Goal: Task Accomplishment & Management: Manage account settings

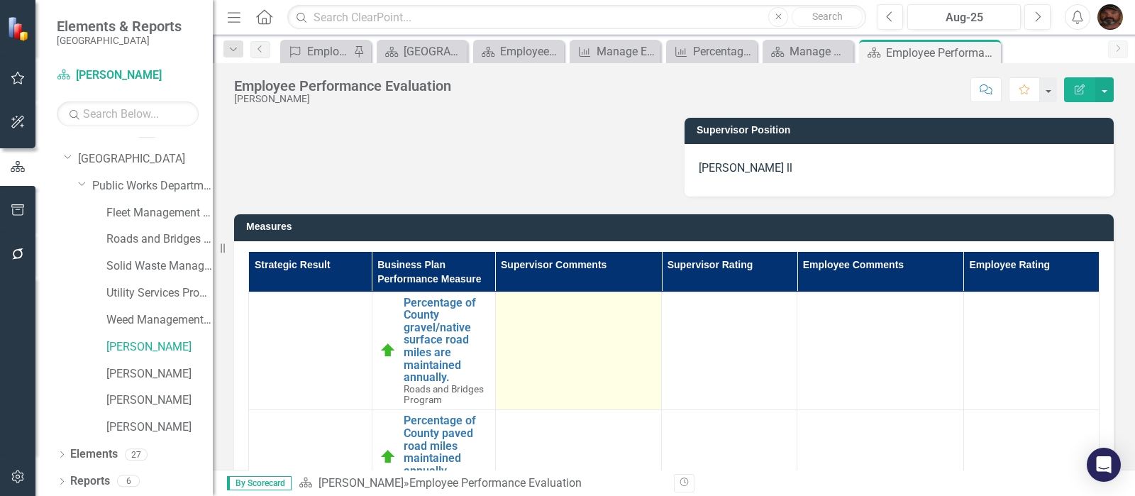
click at [514, 310] on div at bounding box center [579, 305] width 152 height 17
click at [519, 317] on td at bounding box center [578, 351] width 167 height 118
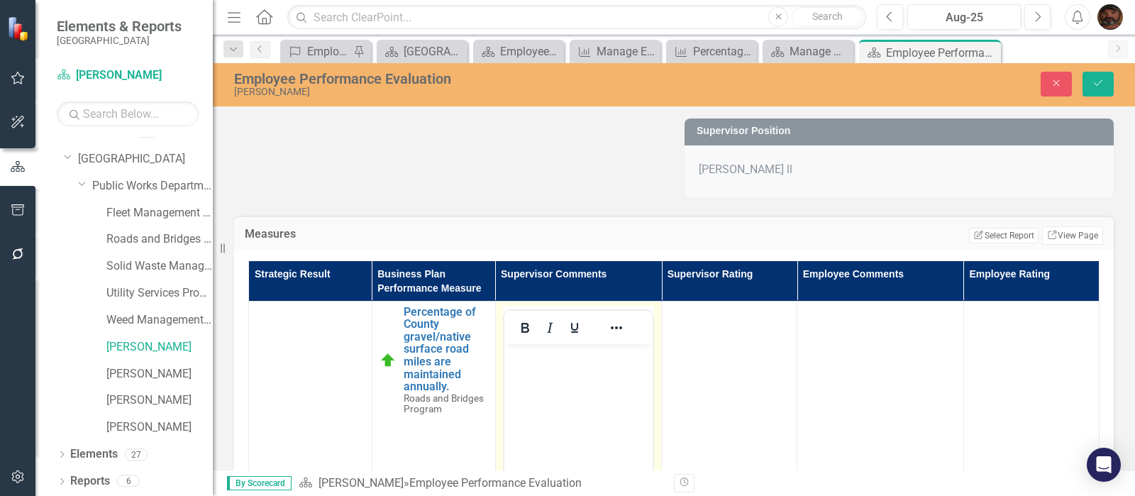
click at [524, 360] on p "Rich Text Area. Press ALT-0 for help." at bounding box center [578, 355] width 142 height 17
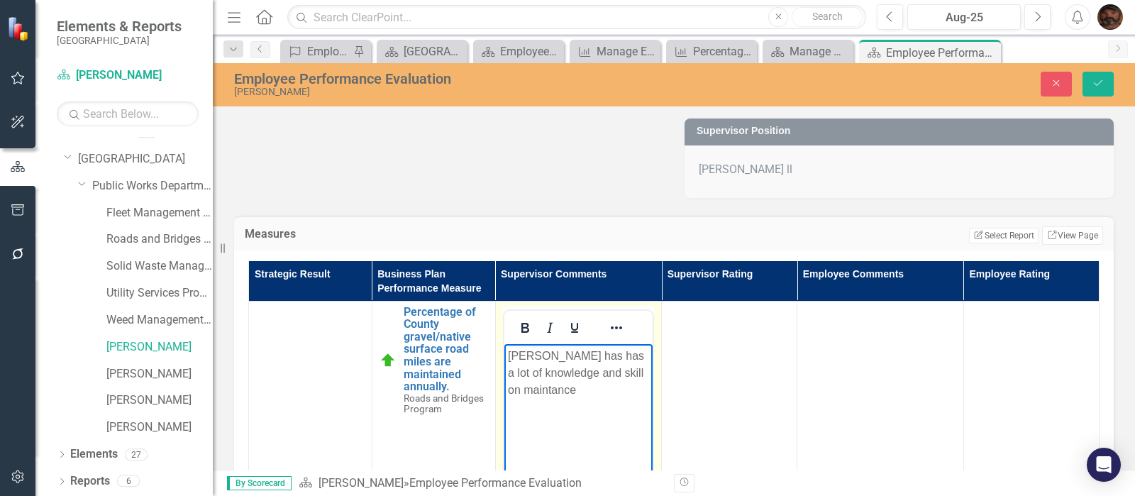
click at [533, 390] on p "[PERSON_NAME] has has a lot of knowledge and skill on maintance" at bounding box center [578, 372] width 142 height 51
drag, startPoint x: 533, startPoint y: 390, endPoint x: 602, endPoint y: 409, distance: 71.4
click at [602, 409] on body "[PERSON_NAME] has has a lot of knowledge and skill on maintance" at bounding box center [578, 449] width 149 height 213
click at [536, 390] on p "[PERSON_NAME] has has a lot of knowledge and skill on maintance" at bounding box center [578, 372] width 142 height 51
drag, startPoint x: 534, startPoint y: 387, endPoint x: 621, endPoint y: 432, distance: 98.0
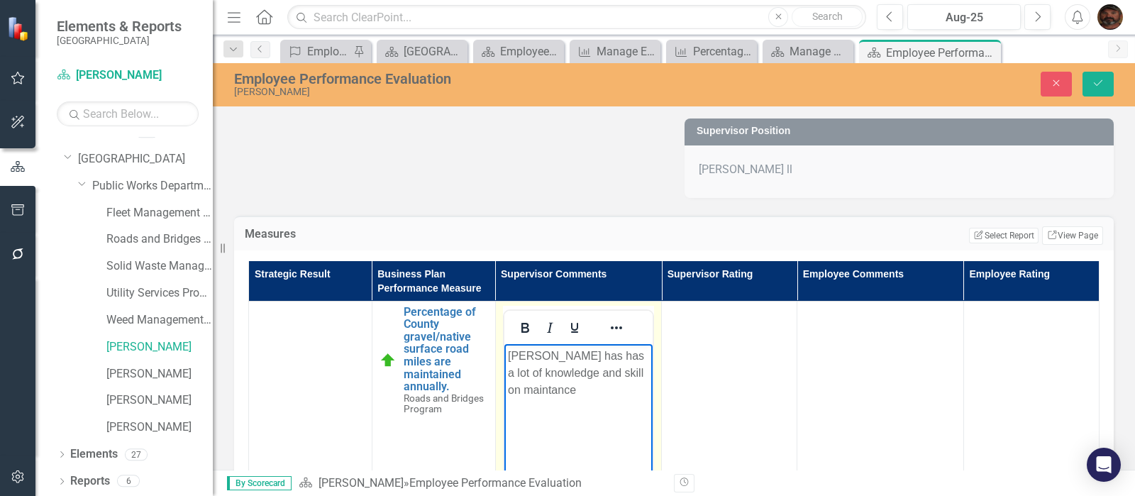
drag, startPoint x: 621, startPoint y: 432, endPoint x: 588, endPoint y: 431, distance: 33.4
click at [588, 431] on body "[PERSON_NAME] has has a lot of knowledge and skill on maintance" at bounding box center [578, 449] width 149 height 213
drag, startPoint x: 538, startPoint y: 389, endPoint x: 606, endPoint y: 399, distance: 68.8
drag, startPoint x: 606, startPoint y: 399, endPoint x: 578, endPoint y: 394, distance: 28.1
click at [578, 394] on p "[PERSON_NAME] has has a lot of knowledge and skill on maintaince" at bounding box center [578, 372] width 142 height 51
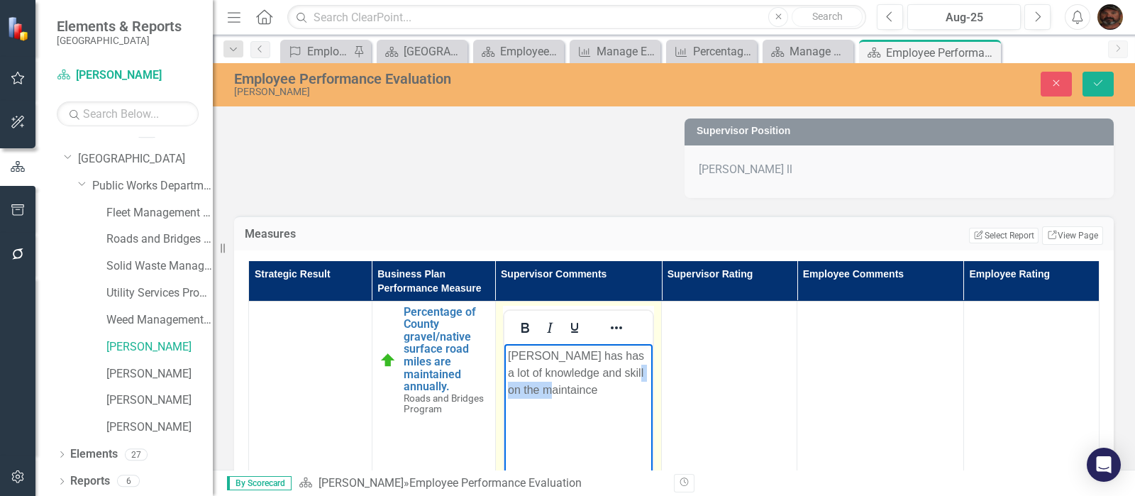
drag, startPoint x: 541, startPoint y: 389, endPoint x: 594, endPoint y: 404, distance: 54.8
drag, startPoint x: 594, startPoint y: 404, endPoint x: 601, endPoint y: 421, distance: 18.4
click at [601, 421] on body "[PERSON_NAME] has has a lot of knowledge and skill on the maintaince" at bounding box center [578, 449] width 149 height 213
click at [563, 393] on p "[PERSON_NAME] has has a lot of knowledge and skill on the maintaince" at bounding box center [578, 372] width 142 height 51
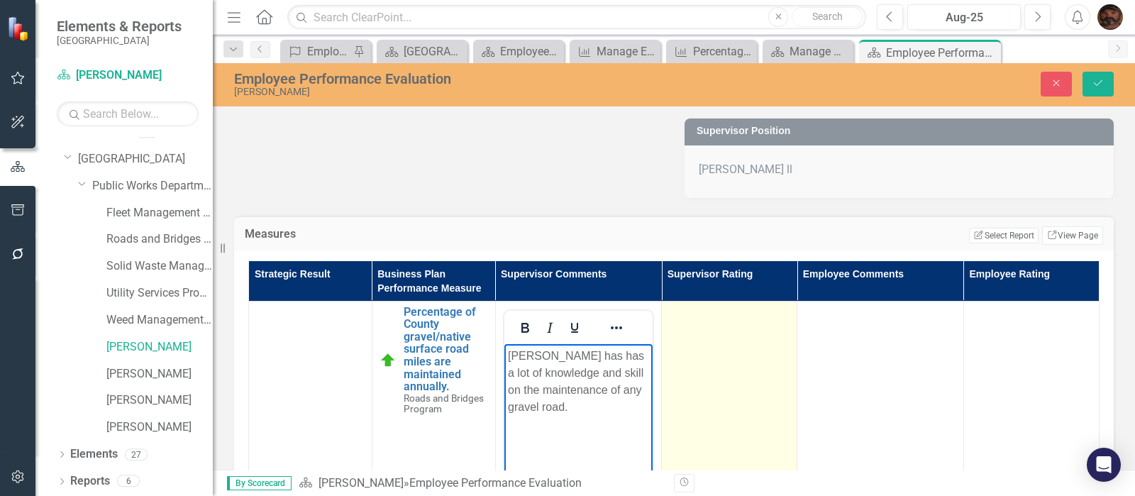
click at [712, 353] on td at bounding box center [730, 469] width 136 height 336
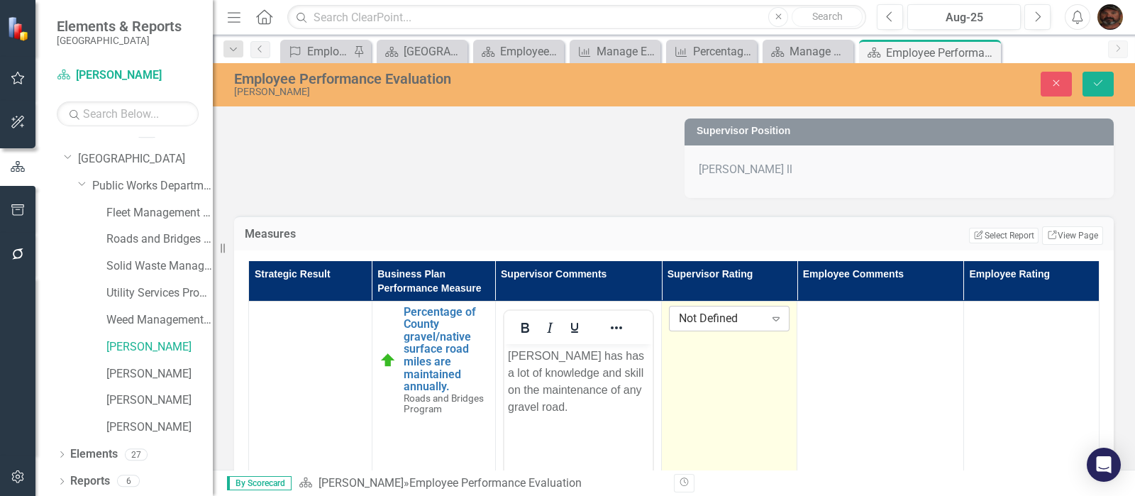
click at [745, 318] on div "Not Defined" at bounding box center [722, 318] width 86 height 16
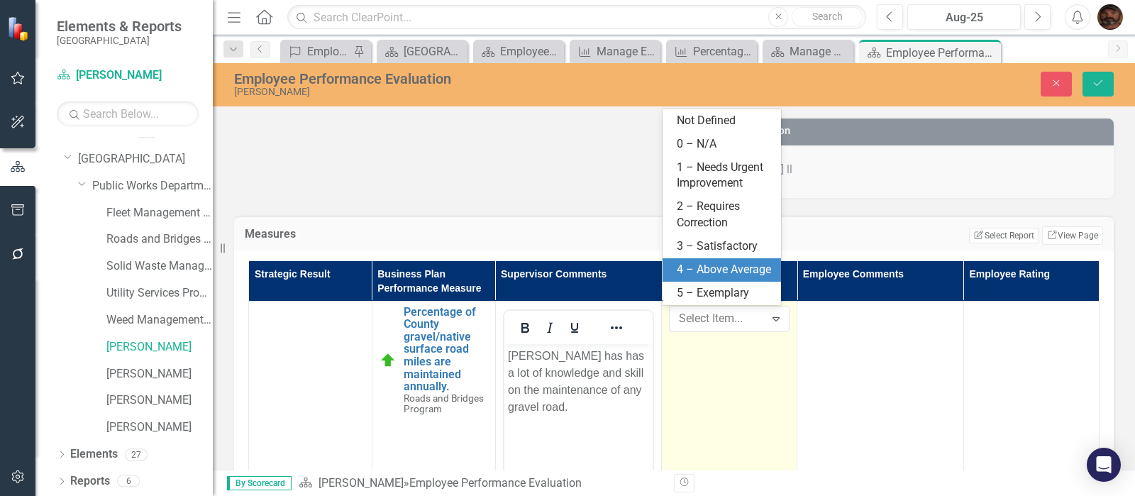
click at [718, 273] on div "4 – Above Average" at bounding box center [725, 270] width 96 height 16
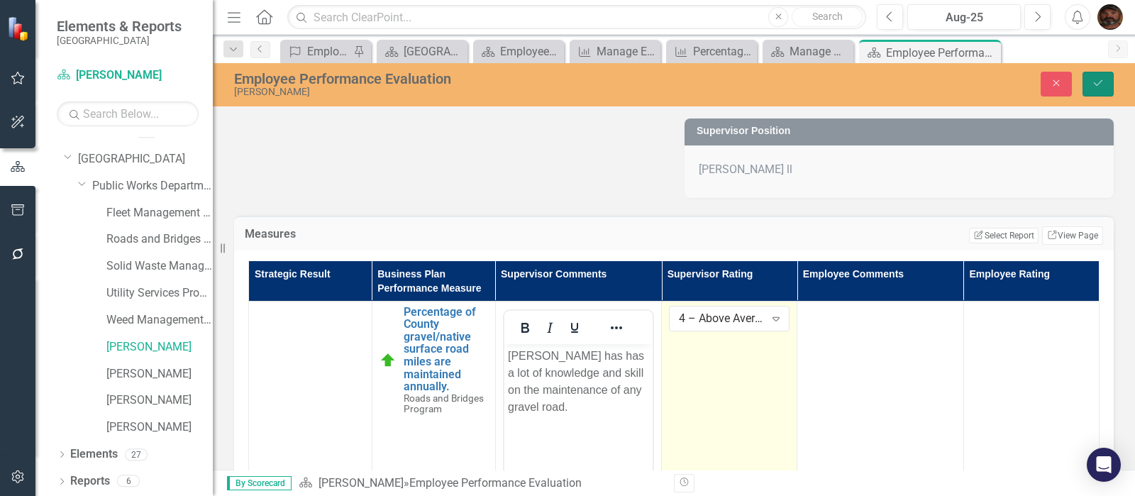
click at [1105, 85] on button "Save" at bounding box center [1098, 84] width 31 height 25
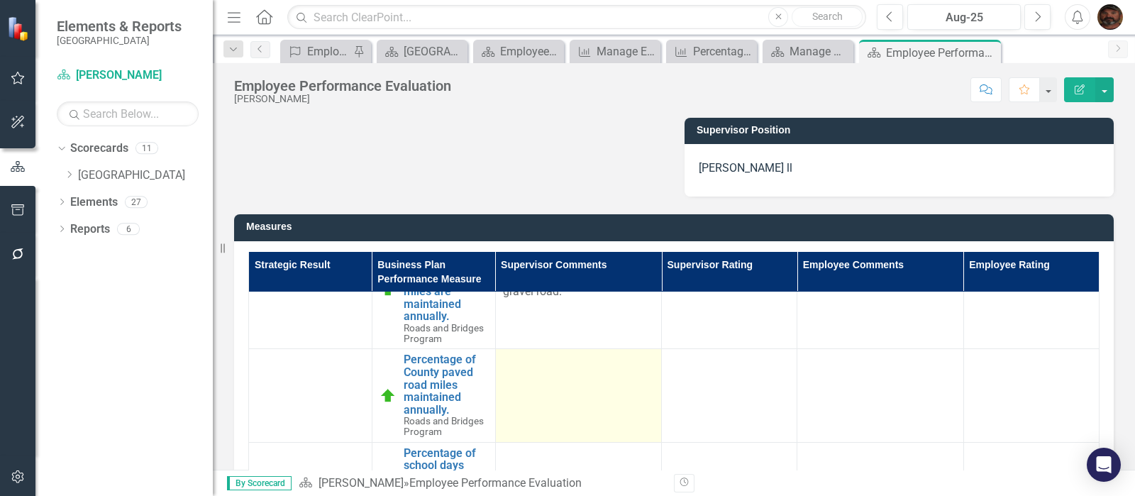
scroll to position [88, 0]
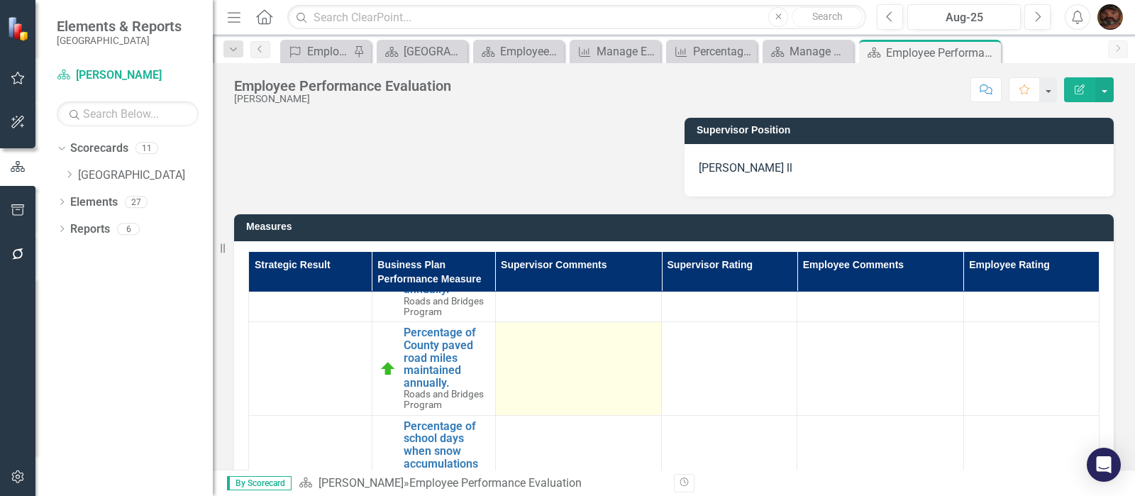
click at [533, 361] on td at bounding box center [578, 369] width 166 height 94
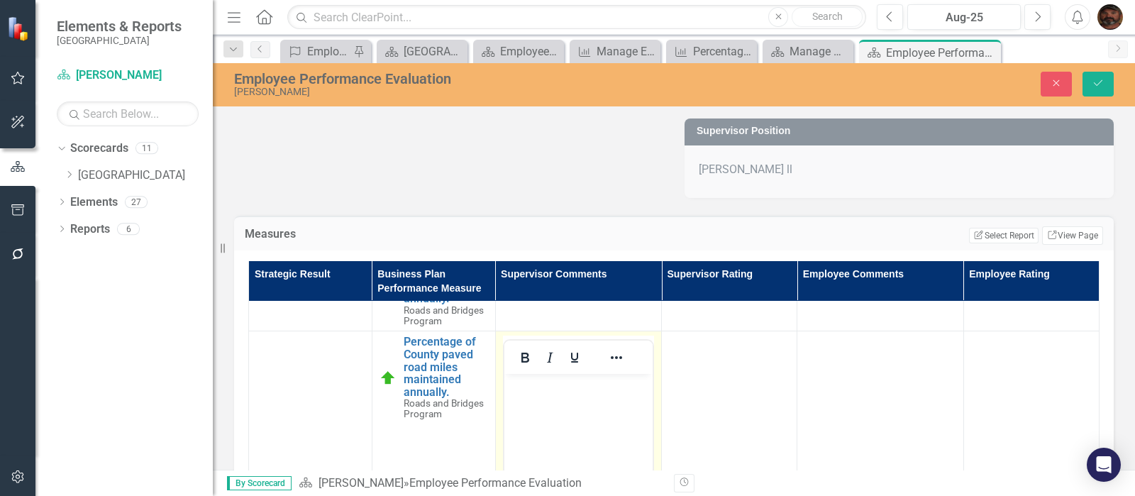
scroll to position [0, 0]
click at [536, 404] on body "Rich Text Area. Press ALT-0 for help." at bounding box center [578, 480] width 148 height 213
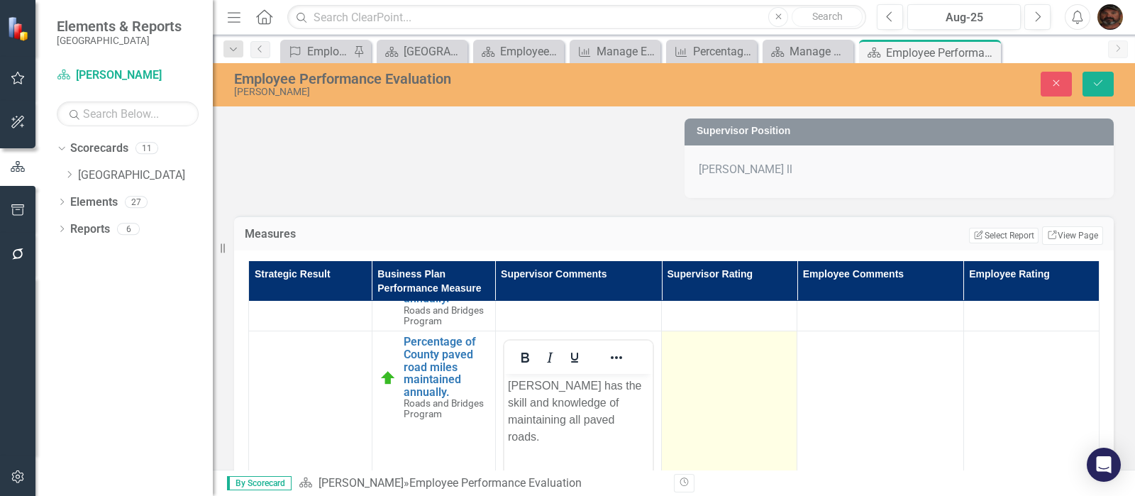
click at [691, 367] on td at bounding box center [730, 499] width 136 height 336
click at [745, 346] on div "Not Defined" at bounding box center [722, 349] width 86 height 16
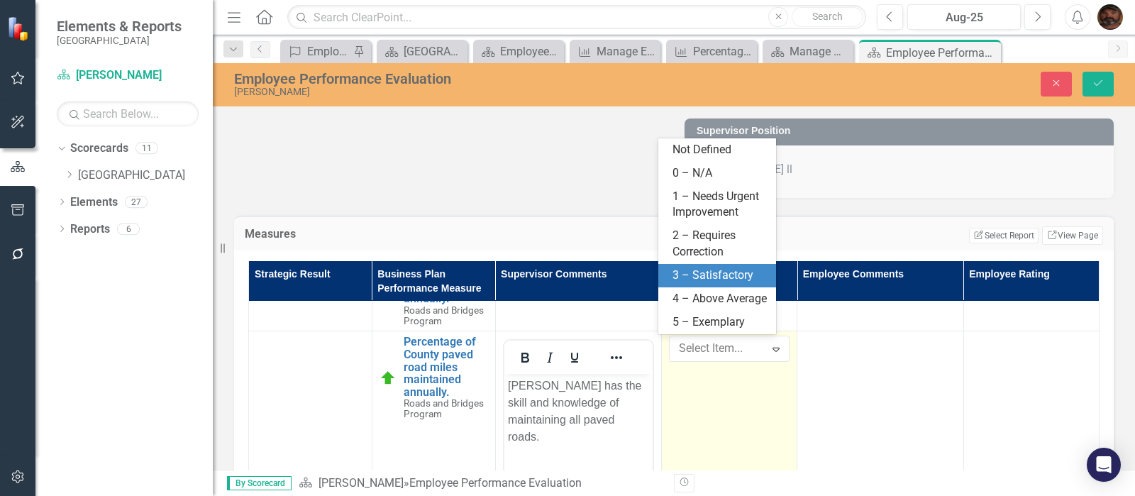
click at [709, 279] on div "3 – Satisfactory" at bounding box center [720, 275] width 95 height 16
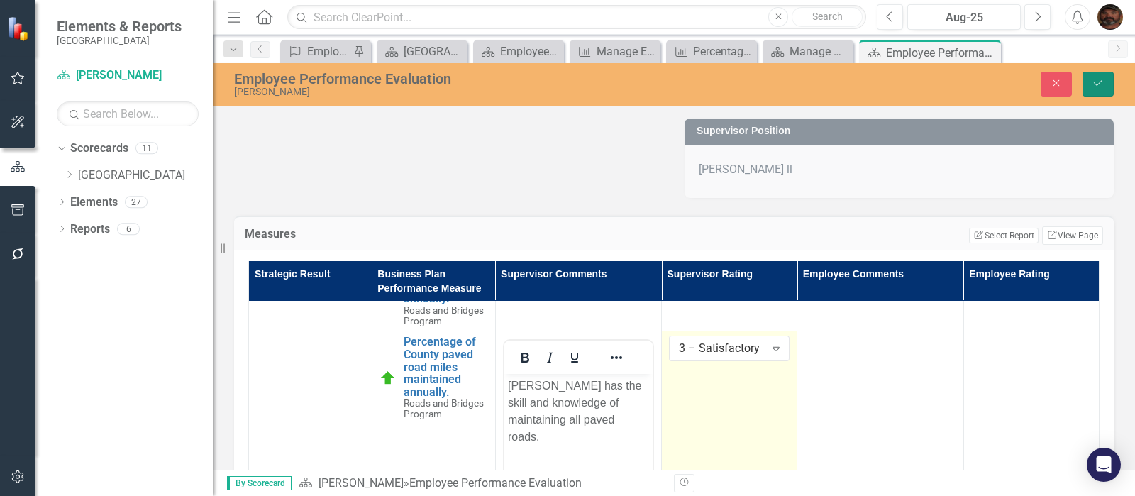
click at [1096, 89] on button "Save" at bounding box center [1098, 84] width 31 height 25
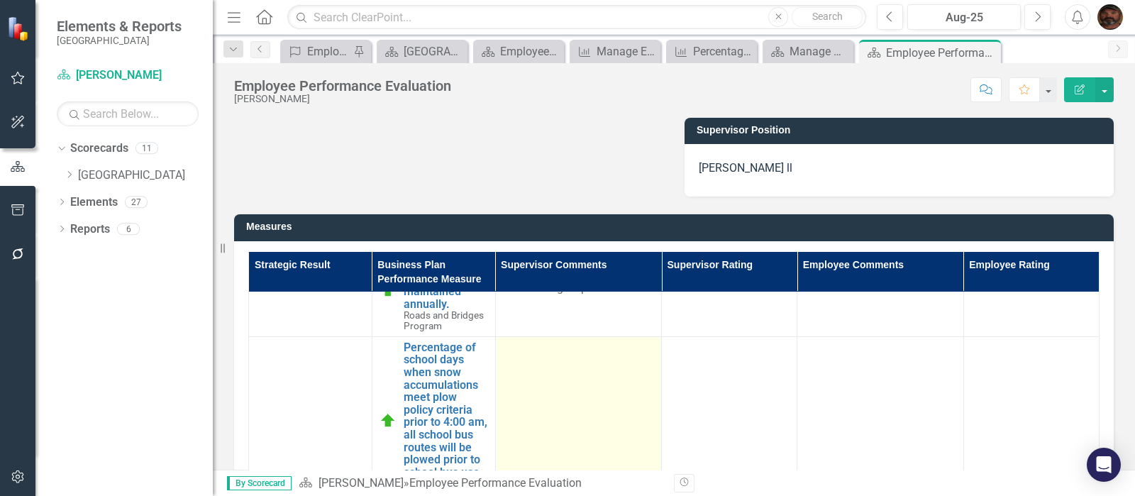
scroll to position [177, 0]
click at [571, 364] on td at bounding box center [578, 420] width 166 height 168
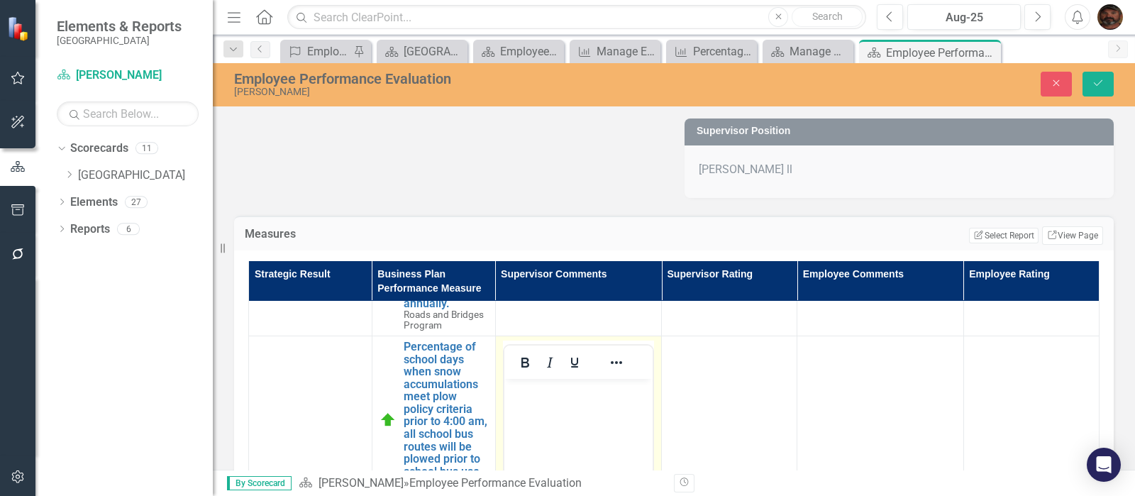
scroll to position [0, 0]
click at [536, 411] on body "Rich Text Area. Press ALT-0 for help." at bounding box center [578, 484] width 148 height 213
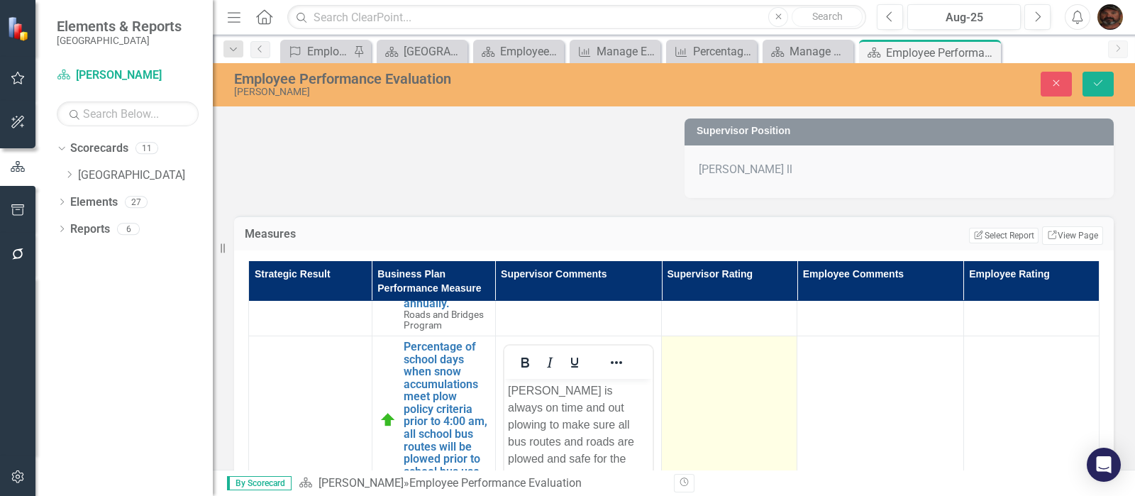
click at [706, 383] on td at bounding box center [730, 504] width 136 height 336
click at [727, 353] on div "Not Defined" at bounding box center [722, 353] width 86 height 16
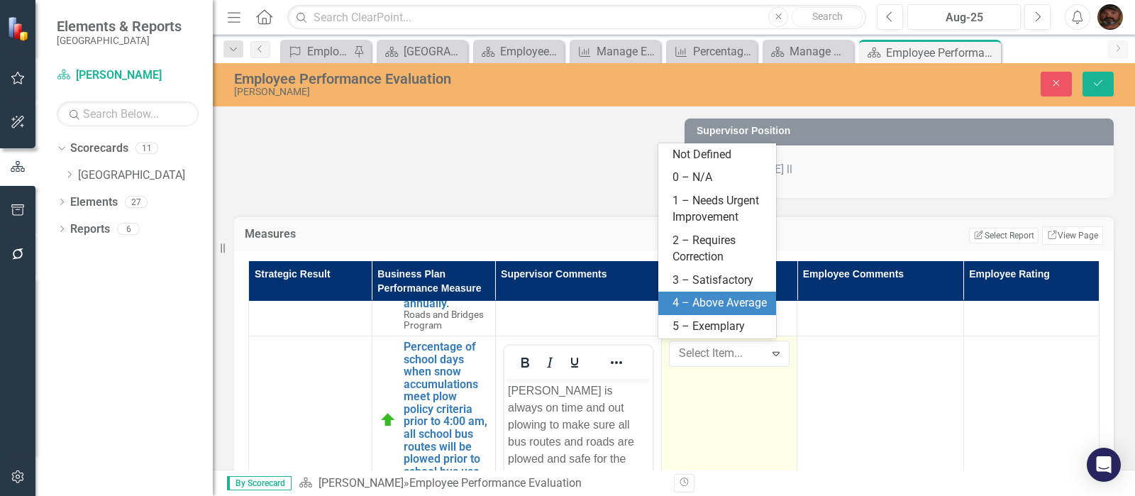
click at [726, 306] on div "4 – Above Average" at bounding box center [720, 303] width 95 height 16
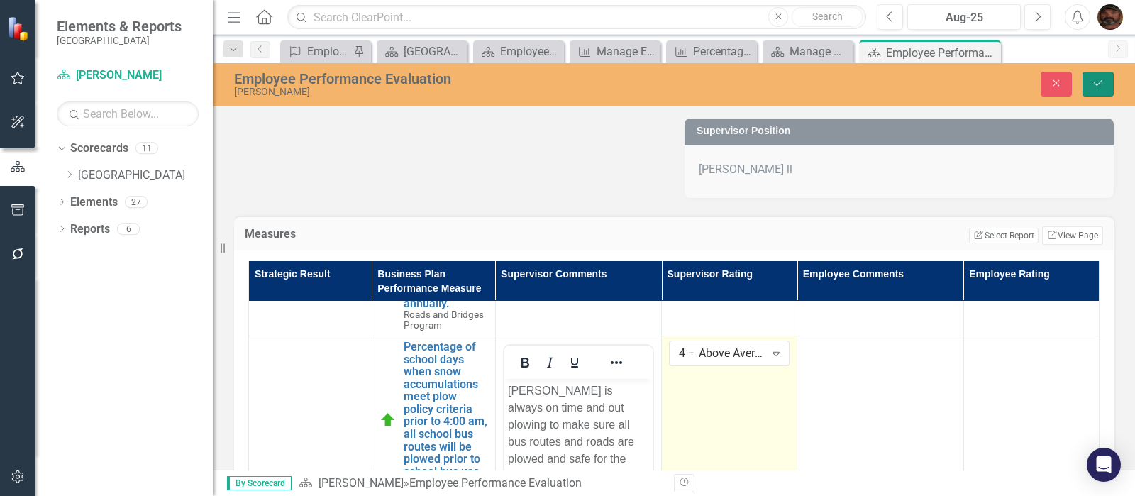
click at [1100, 79] on icon "Save" at bounding box center [1098, 83] width 13 height 10
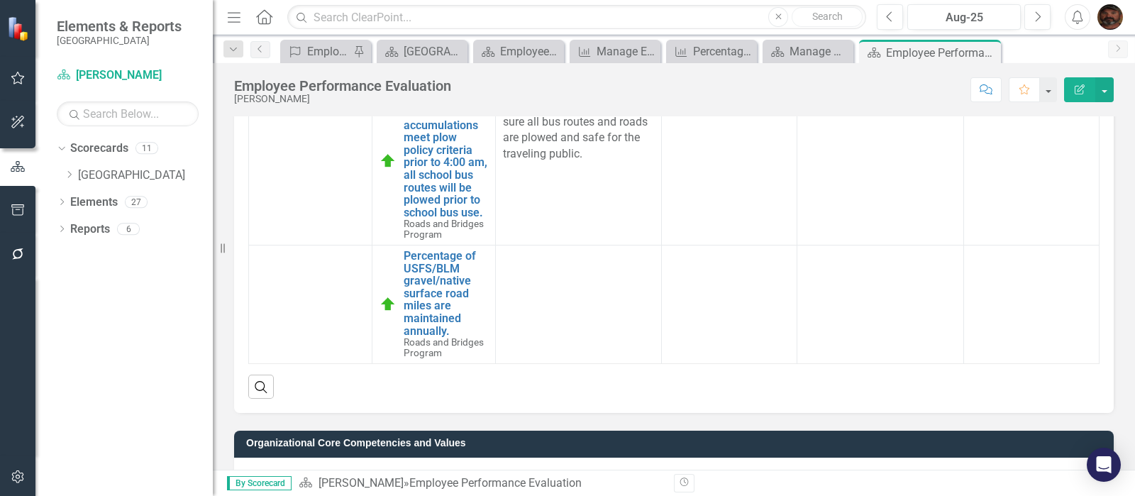
scroll to position [532, 0]
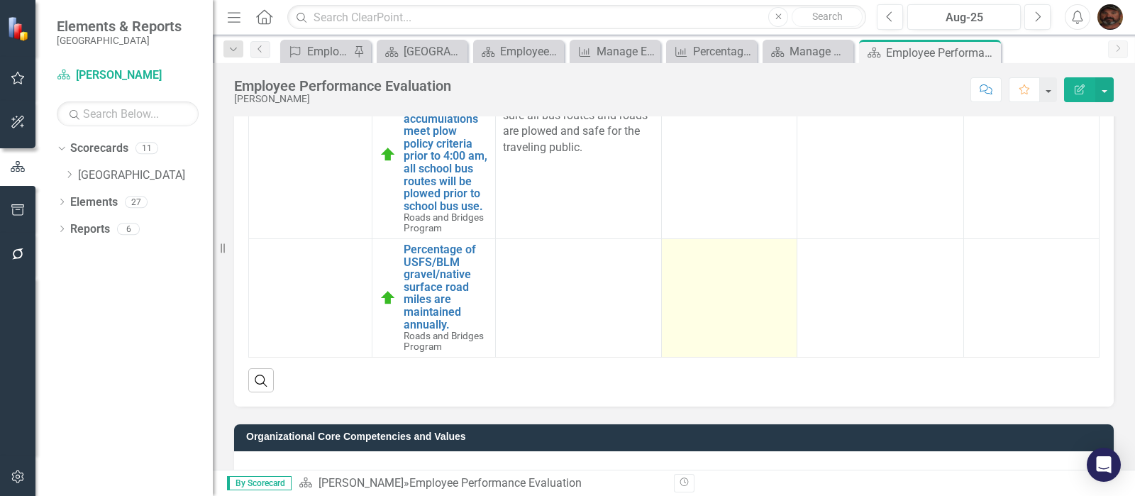
click at [695, 257] on div at bounding box center [729, 251] width 121 height 17
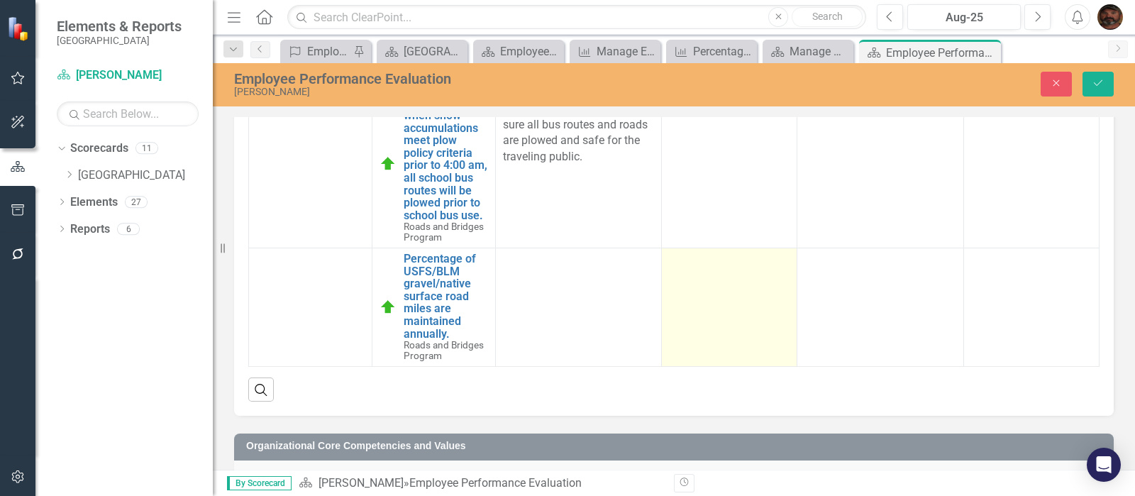
scroll to position [539, 0]
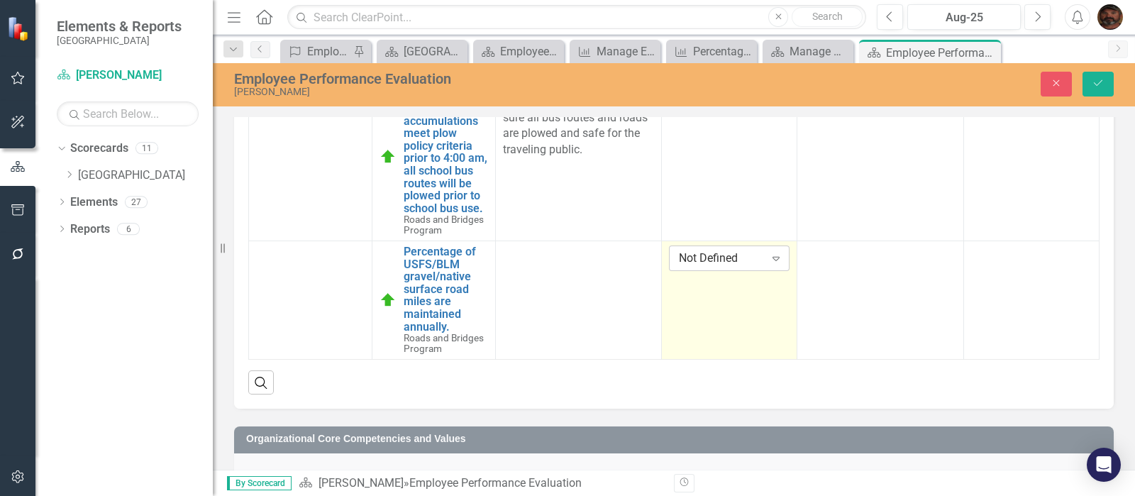
click at [734, 261] on div "Not Defined" at bounding box center [722, 258] width 86 height 16
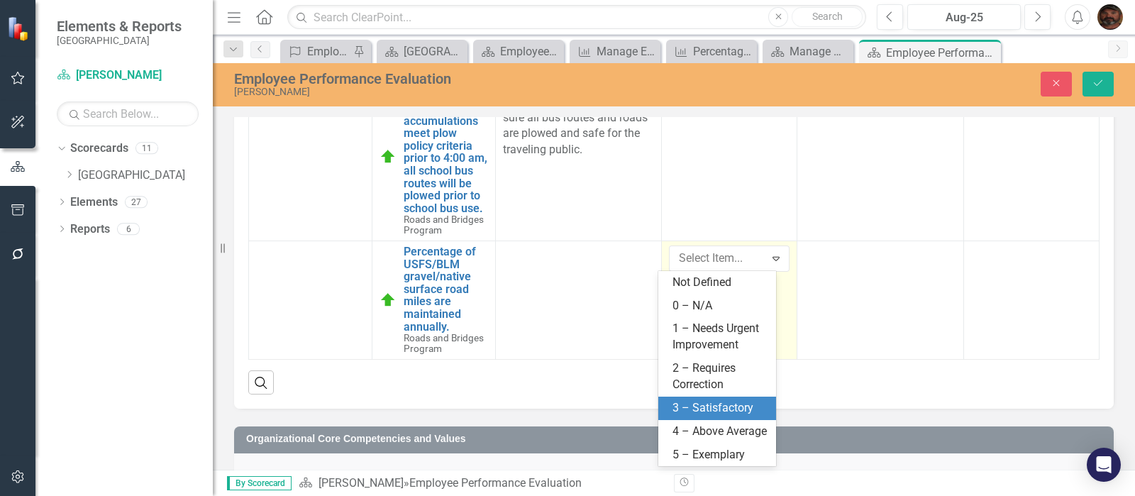
click at [741, 404] on div "3 – Satisfactory" at bounding box center [720, 408] width 95 height 16
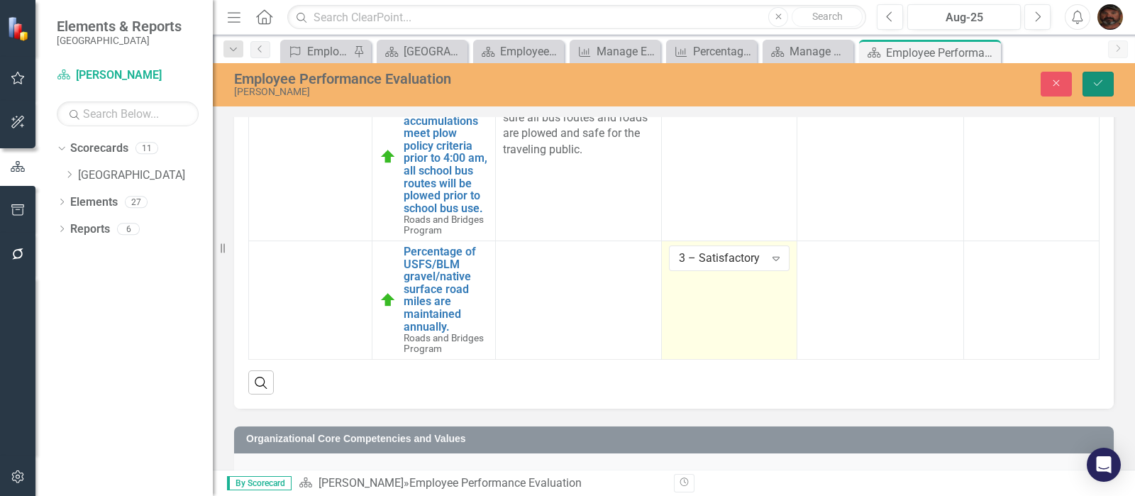
click at [1099, 84] on icon "Save" at bounding box center [1098, 83] width 13 height 10
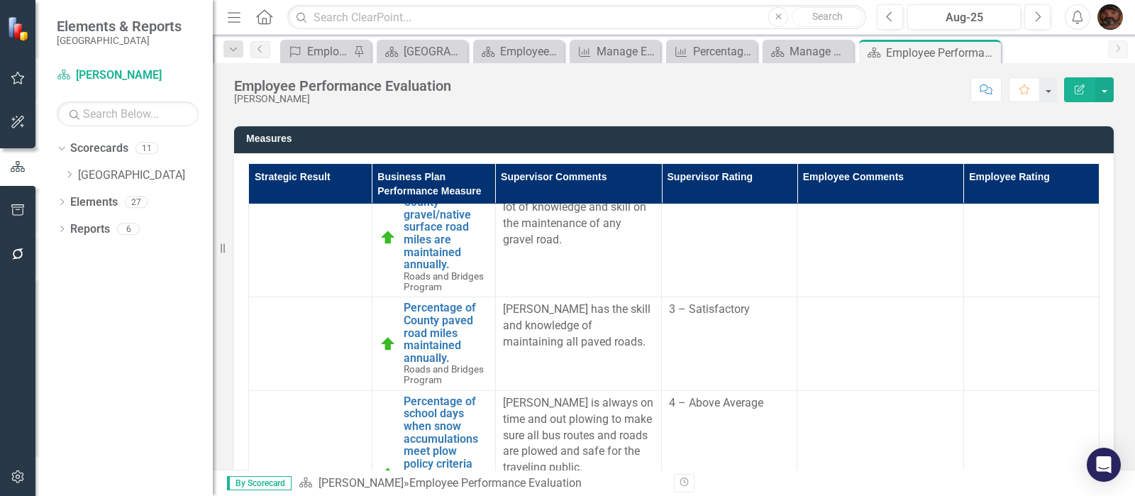
scroll to position [0, 0]
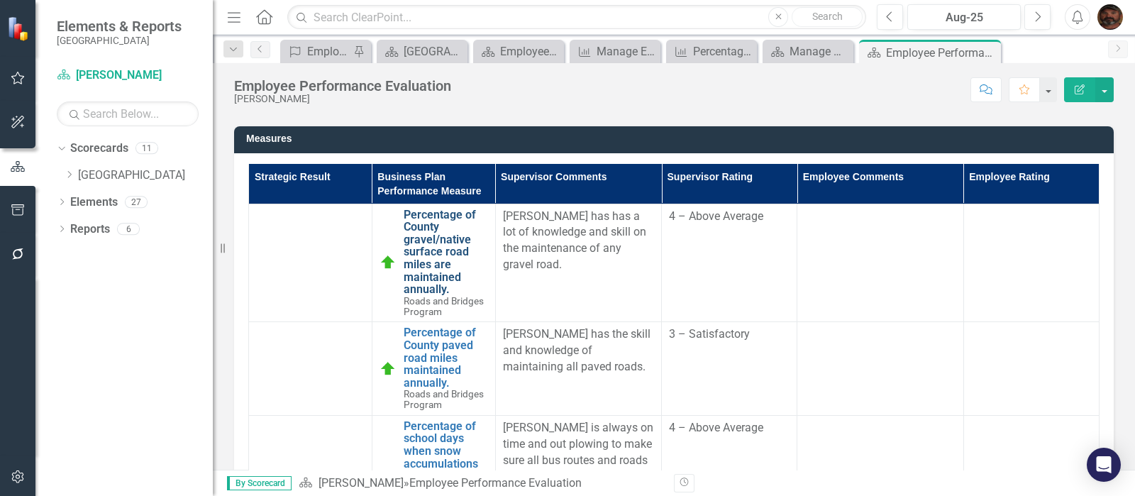
click at [423, 247] on link "Percentage of County gravel/native surface road miles are maintained annually." at bounding box center [446, 252] width 84 height 87
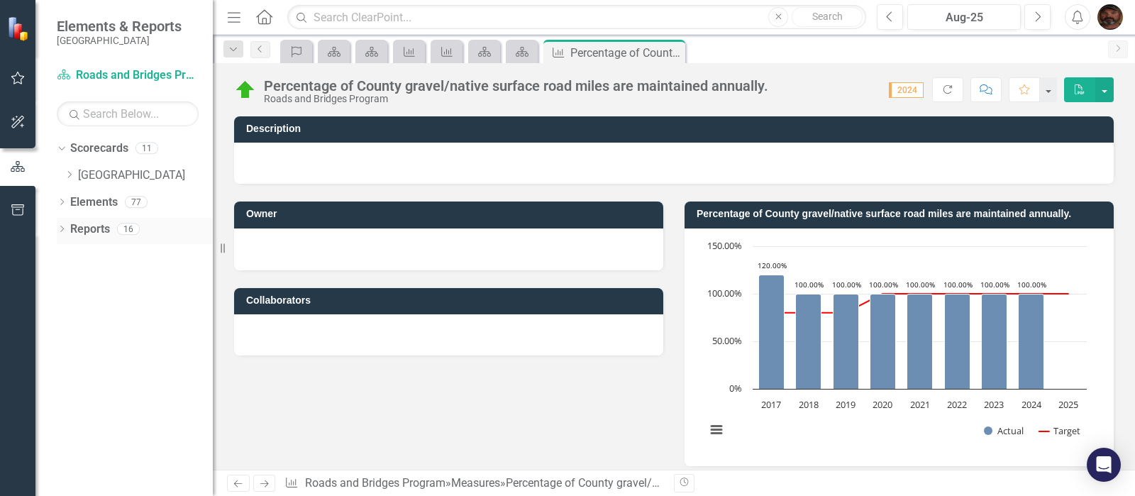
click at [64, 235] on div "Dropdown" at bounding box center [62, 231] width 10 height 12
click at [72, 75] on link "Scorecard Roads and Bridges Program" at bounding box center [128, 75] width 142 height 16
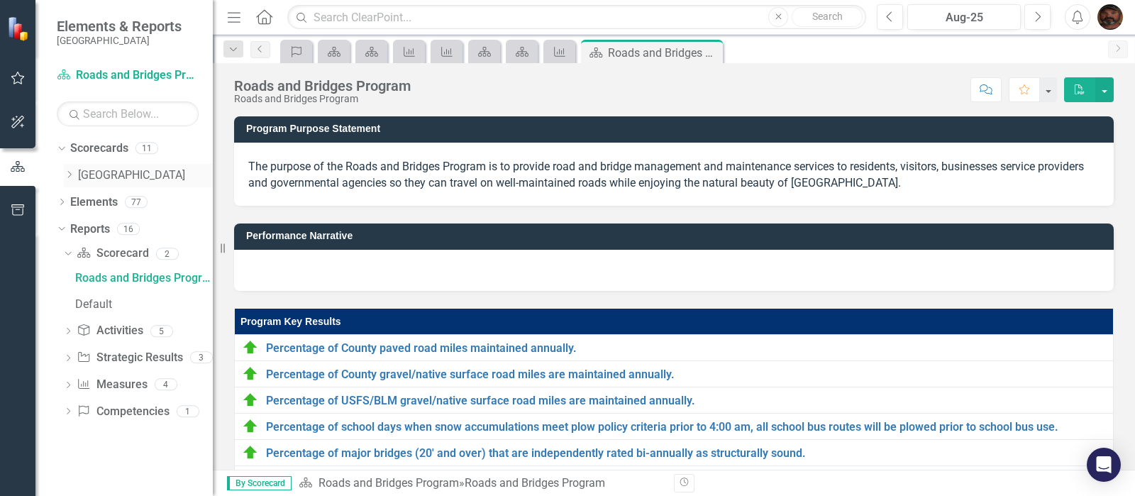
click at [70, 177] on icon "Dropdown" at bounding box center [69, 174] width 11 height 9
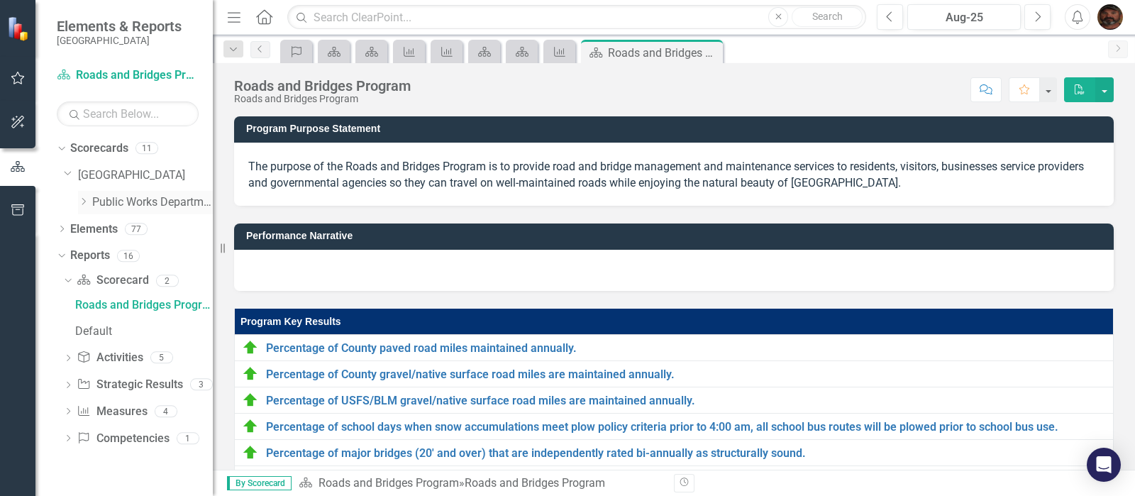
click at [82, 204] on icon "Dropdown" at bounding box center [83, 201] width 11 height 9
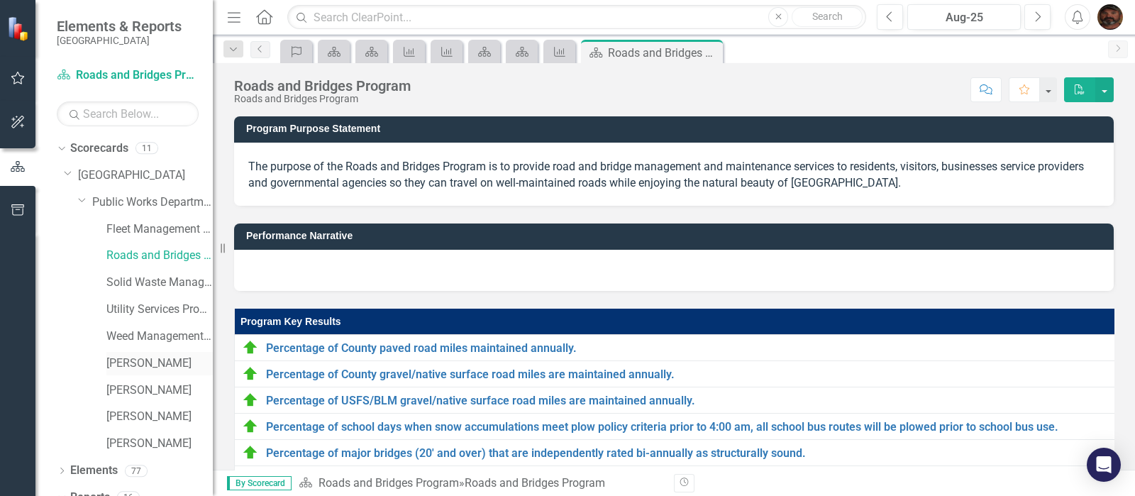
click at [131, 365] on link "[PERSON_NAME]" at bounding box center [159, 363] width 106 height 16
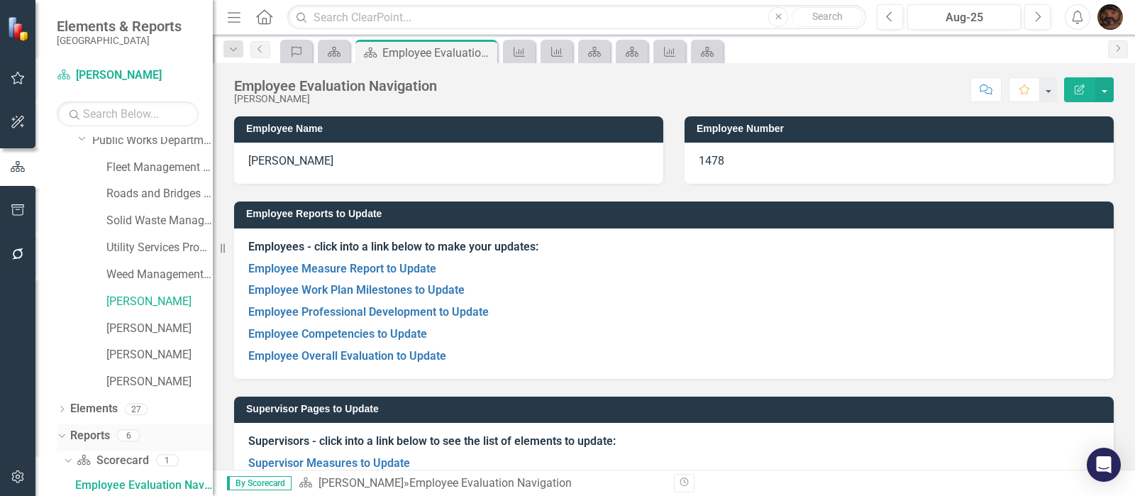
click at [63, 436] on icon "Dropdown" at bounding box center [60, 435] width 8 height 10
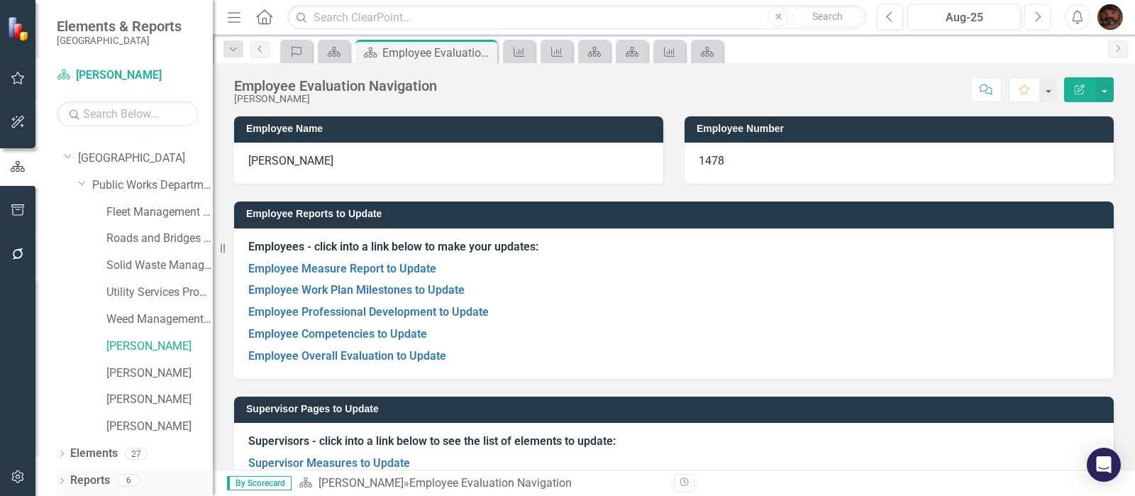
scroll to position [16, 0]
click at [85, 473] on link "Reports" at bounding box center [90, 481] width 40 height 16
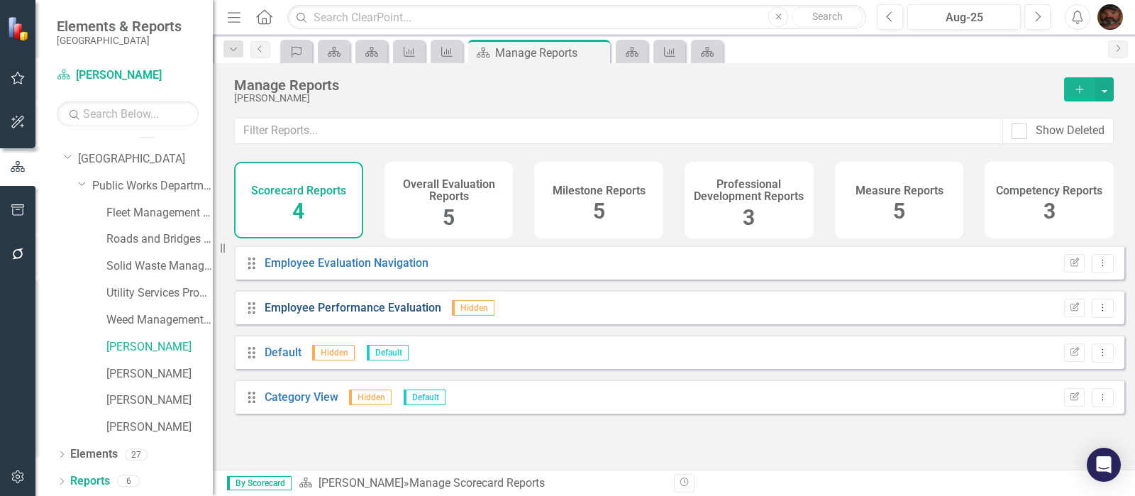
click at [375, 314] on link "Employee Performance Evaluation" at bounding box center [353, 307] width 177 height 13
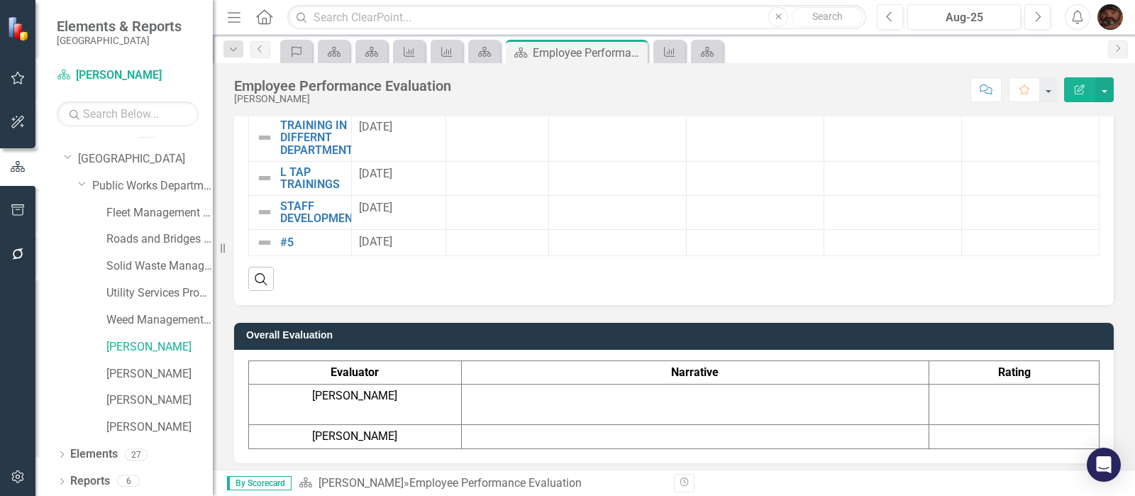
scroll to position [1517, 0]
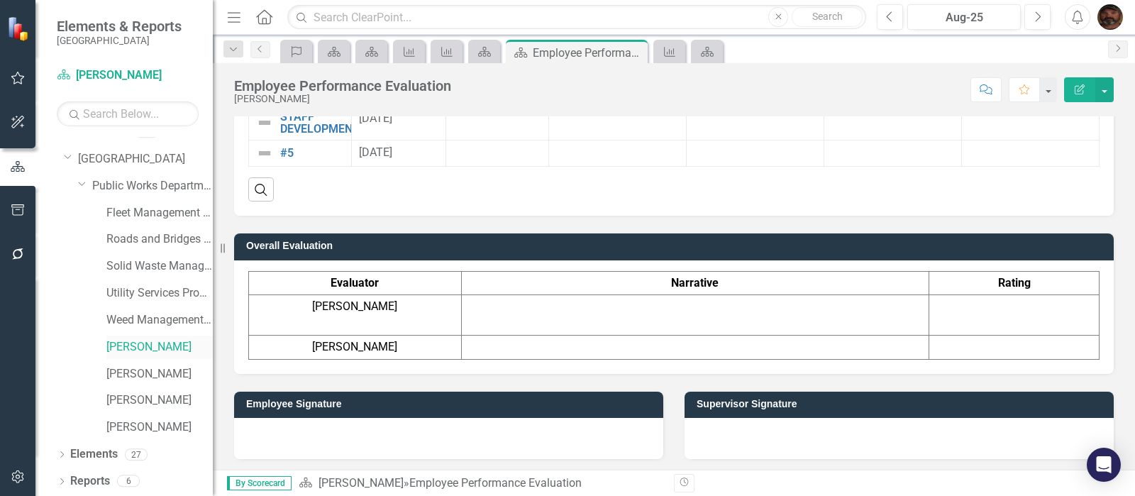
click at [116, 345] on link "[PERSON_NAME]" at bounding box center [159, 347] width 106 height 16
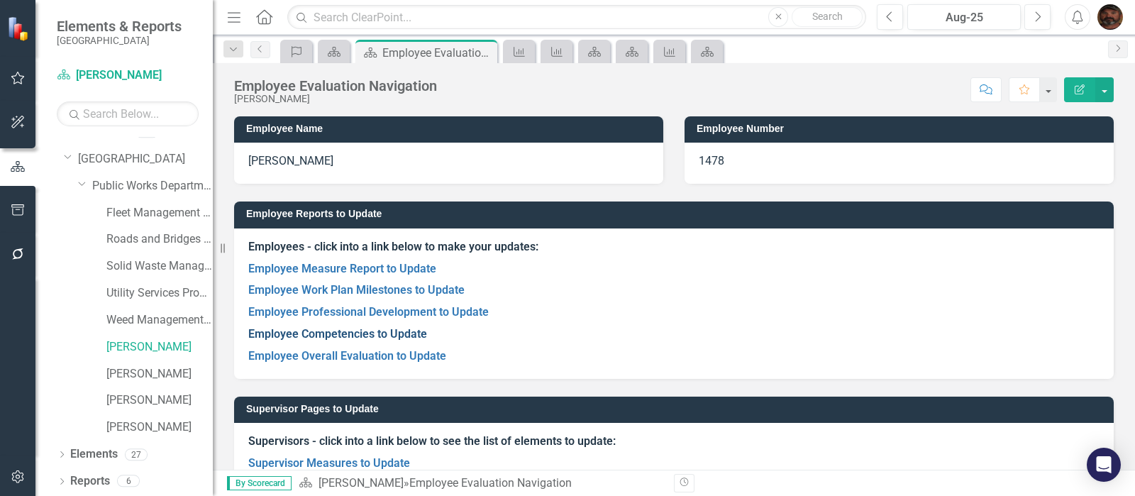
click at [382, 333] on link "Employee Competencies to Update" at bounding box center [337, 333] width 179 height 13
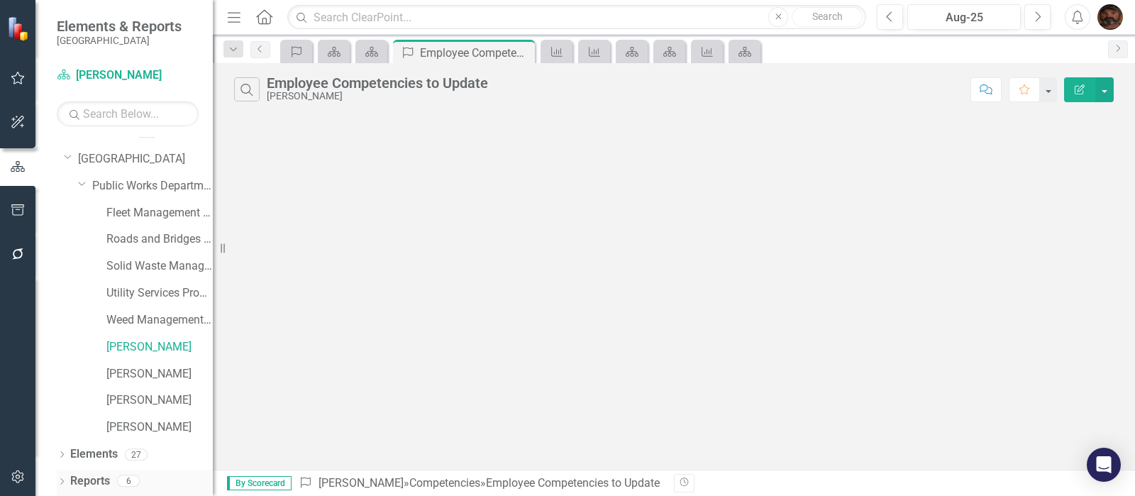
click at [85, 478] on link "Reports" at bounding box center [90, 481] width 40 height 16
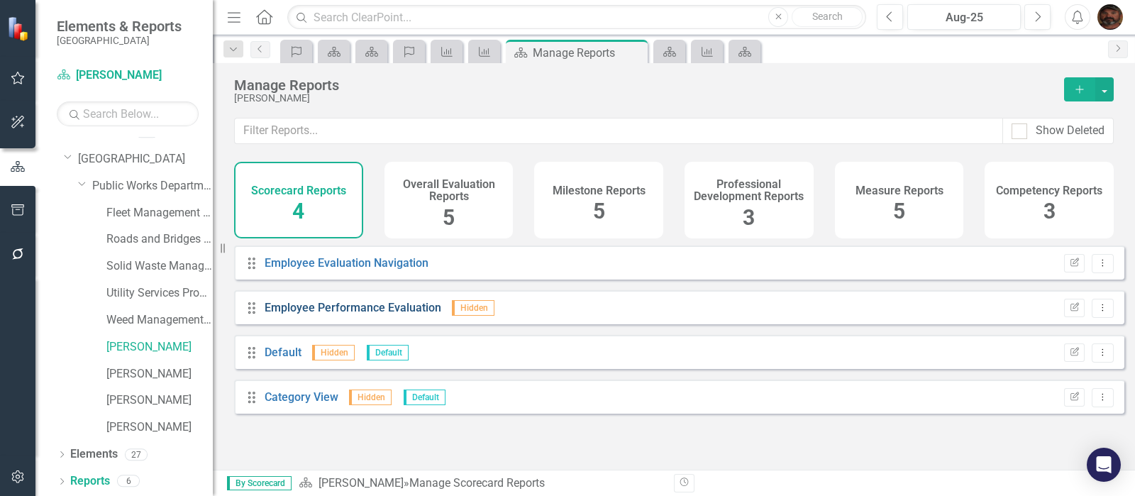
click at [362, 314] on link "Employee Performance Evaluation" at bounding box center [353, 307] width 177 height 13
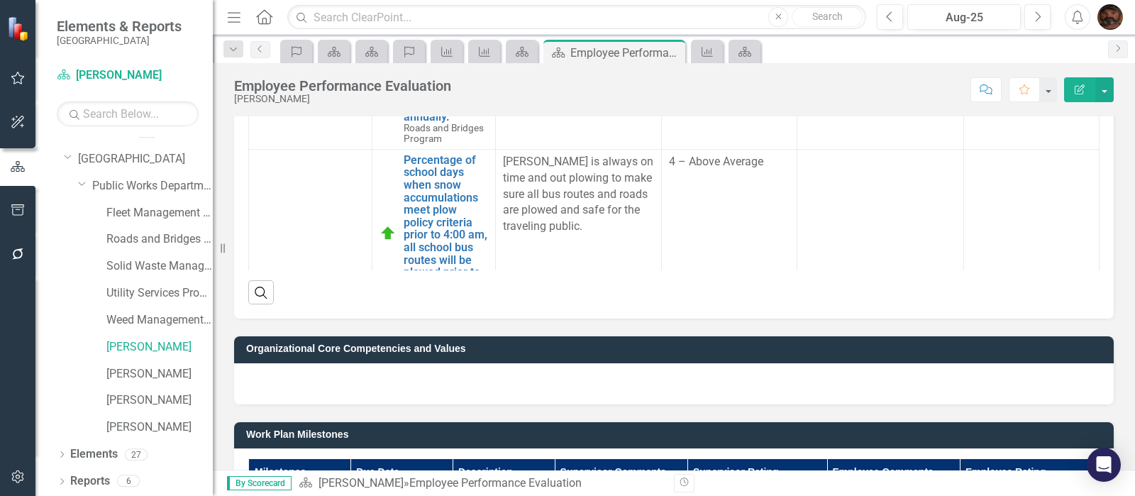
scroll to position [887, 0]
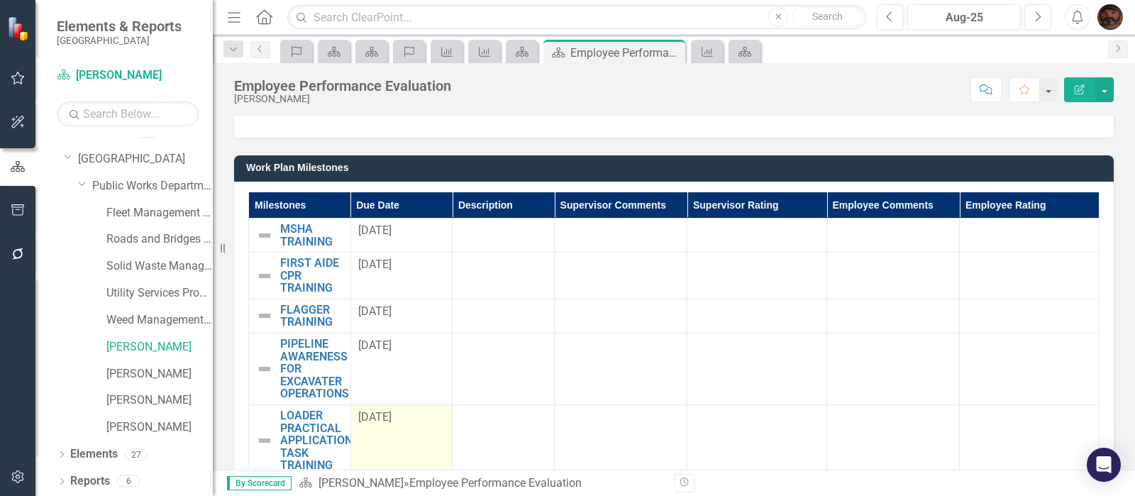
click at [401, 422] on div "[DATE]" at bounding box center [401, 417] width 87 height 16
click at [398, 418] on div "[DATE]" at bounding box center [401, 417] width 87 height 16
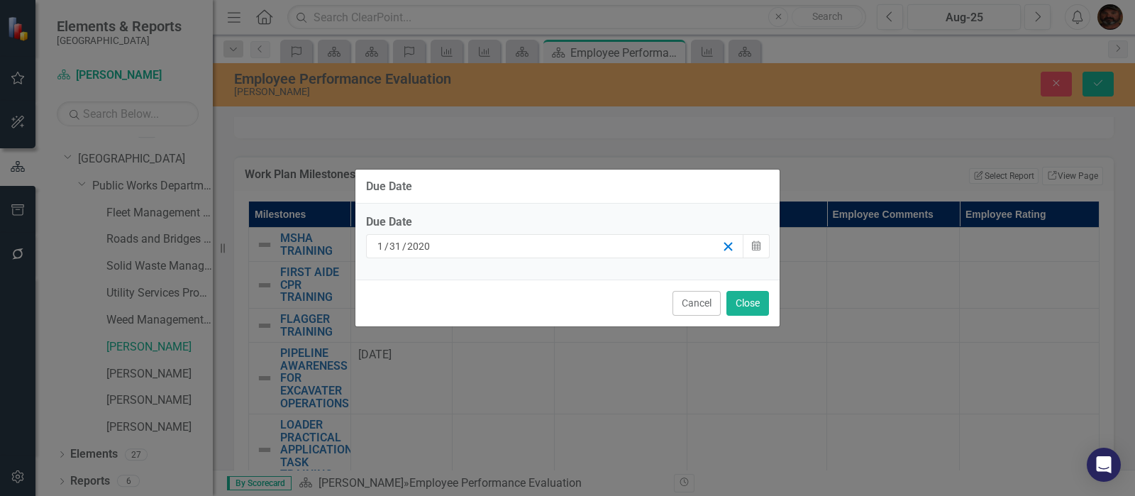
click at [729, 244] on icon "button" at bounding box center [727, 246] width 13 height 13
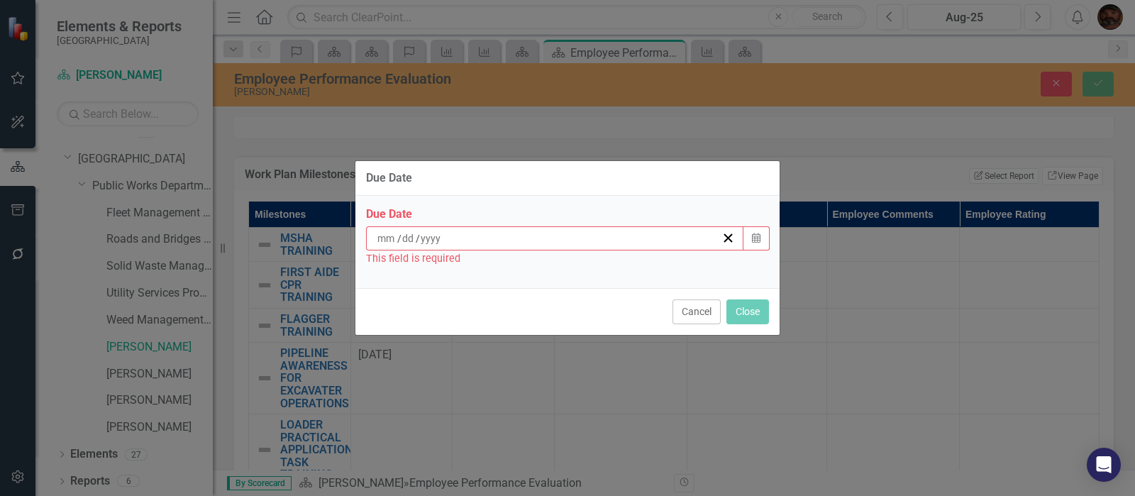
click at [379, 243] on input at bounding box center [387, 238] width 21 height 14
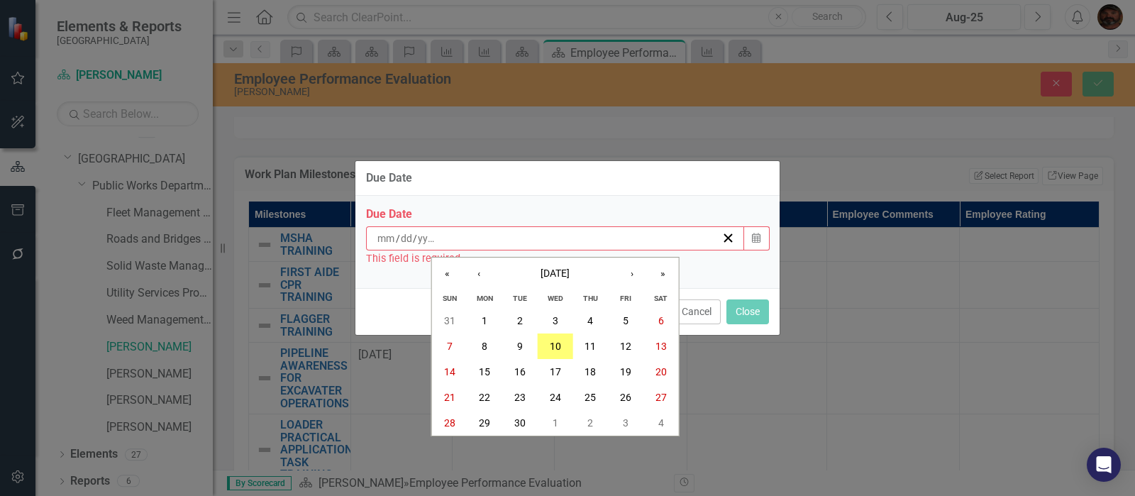
click at [383, 243] on input "number" at bounding box center [386, 238] width 19 height 14
type input "06"
type input "16"
type input "2025"
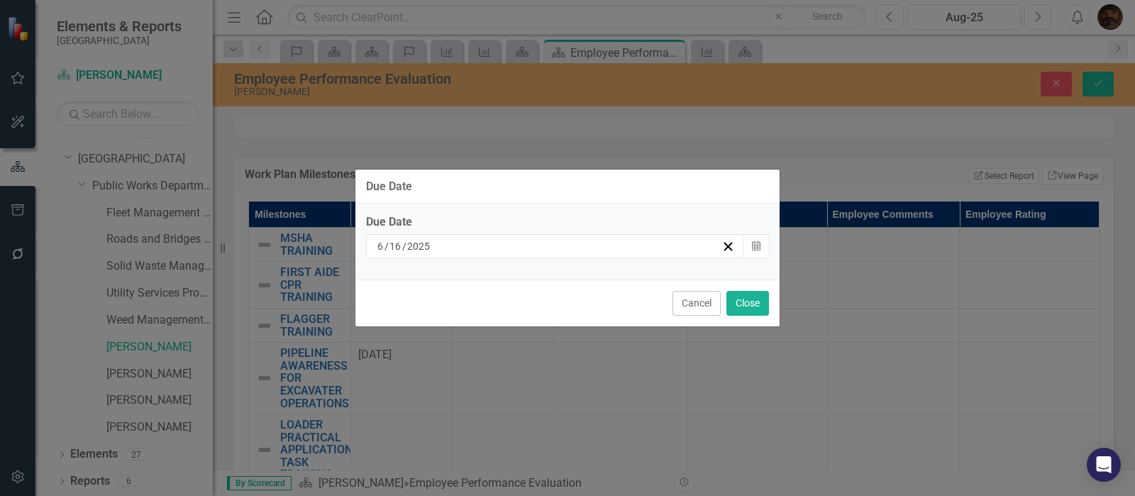
click at [753, 392] on div "Due Date Due Date [DATE] Calendar Cancel Close" at bounding box center [568, 248] width 426 height 496
click at [741, 307] on button "Close" at bounding box center [747, 303] width 43 height 25
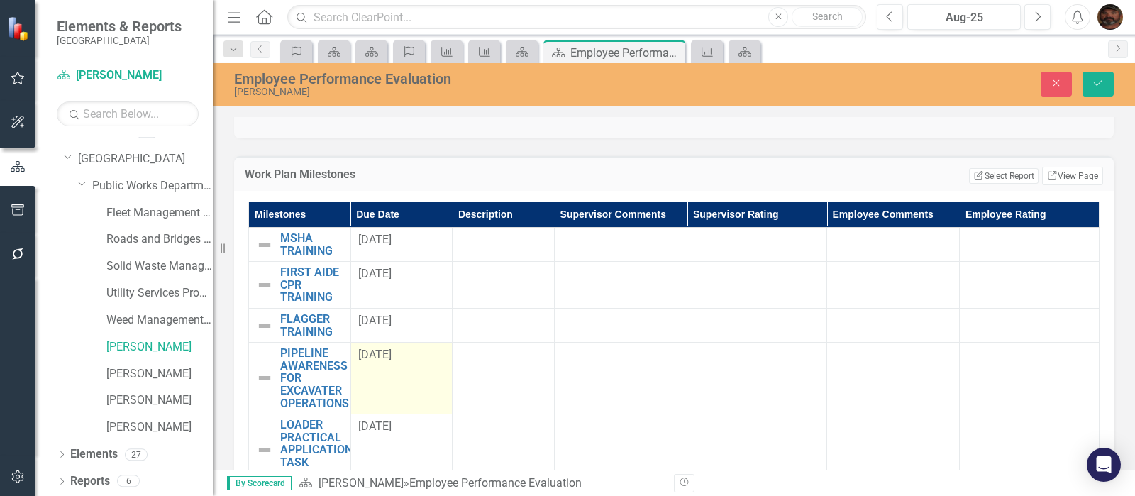
click at [411, 357] on div "[DATE]" at bounding box center [401, 355] width 87 height 16
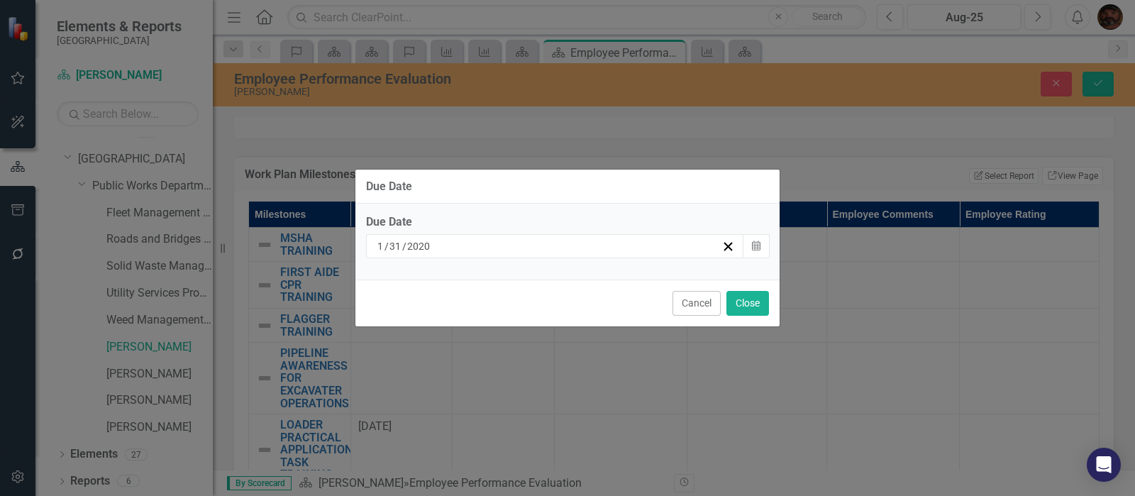
click at [386, 248] on span "/" at bounding box center [387, 246] width 4 height 13
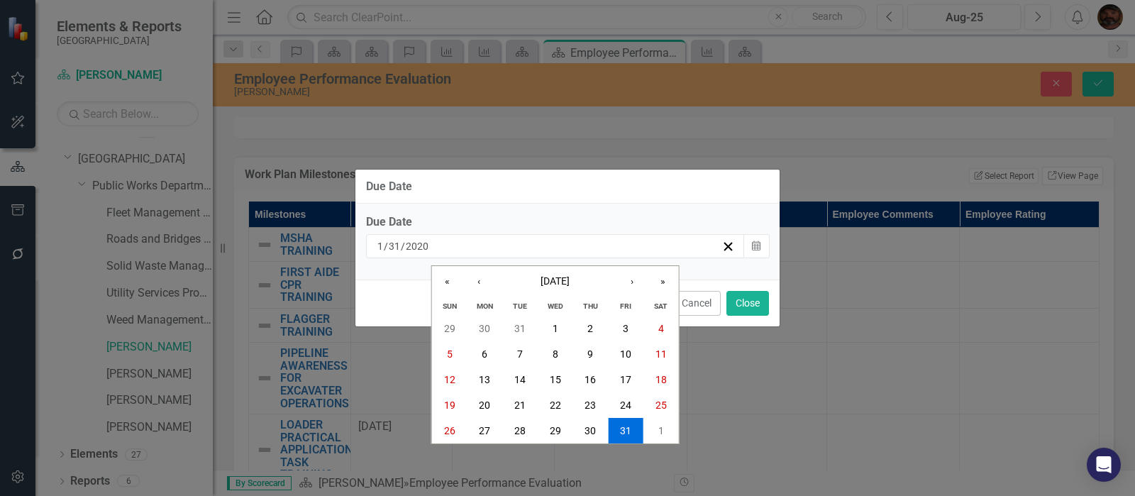
click at [374, 248] on div "[DATE] [DATE] « ‹ [DATE] › » [PERSON_NAME] Wed Thu Fri Sat 29 30 31 1 2 3 4 5 6…" at bounding box center [555, 246] width 378 height 24
click at [378, 248] on input "1" at bounding box center [380, 246] width 7 height 14
click at [730, 249] on icon "button" at bounding box center [727, 246] width 13 height 13
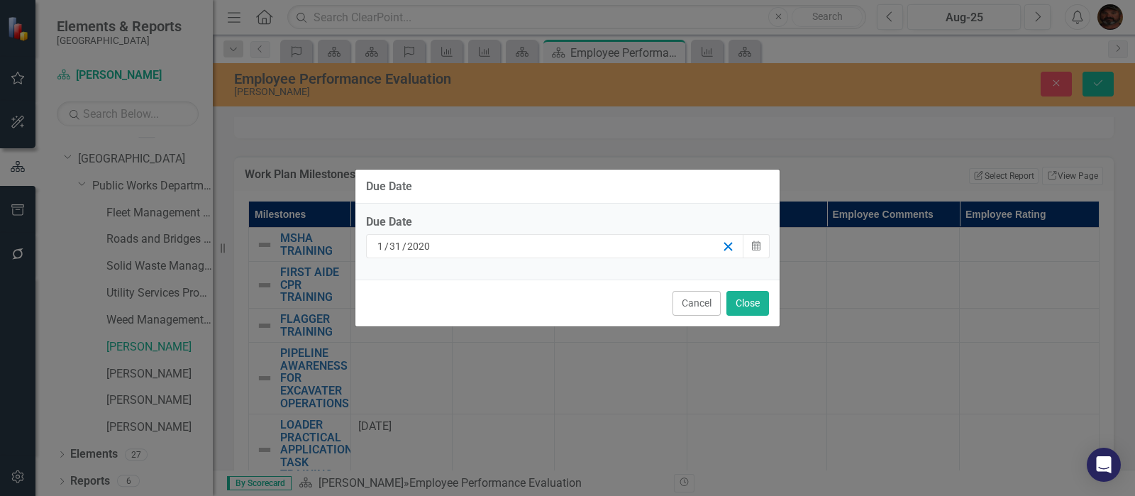
click at [729, 252] on icon "button" at bounding box center [727, 246] width 13 height 13
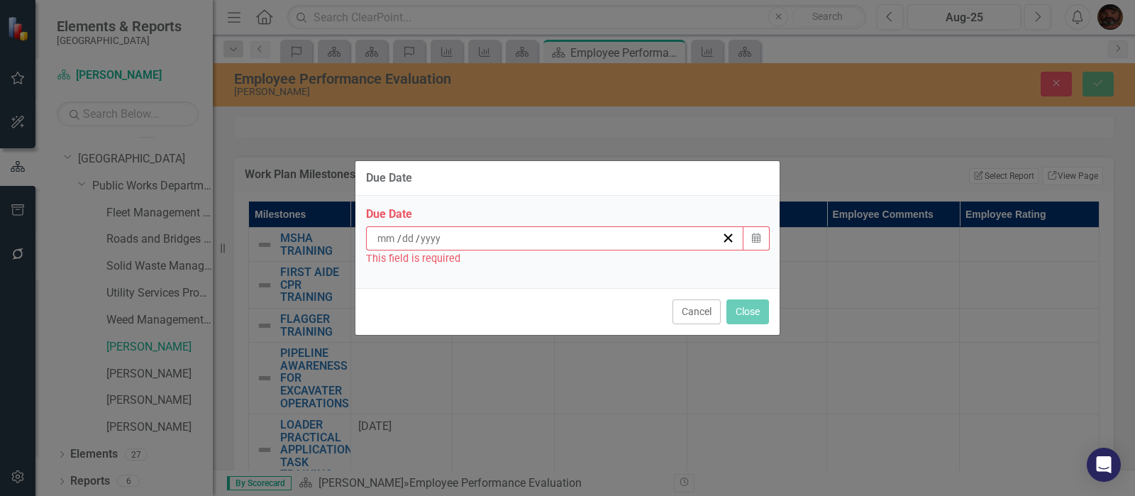
click at [377, 242] on input at bounding box center [387, 238] width 21 height 14
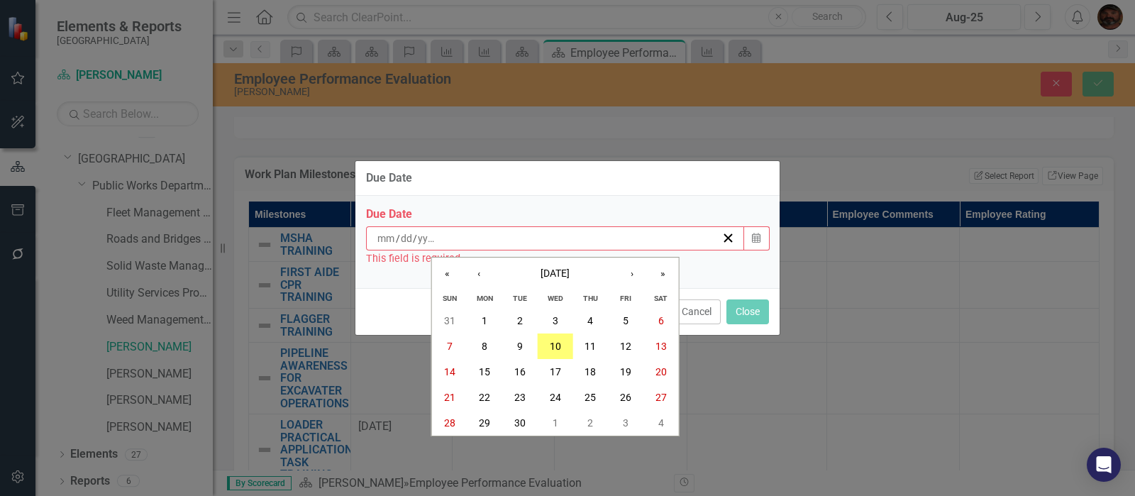
click at [383, 244] on input "number" at bounding box center [386, 238] width 19 height 14
type input "03"
type input "01"
type input "2022"
click at [746, 363] on div "Due Date Due Date [DATE] « ‹ [DATE] › » Sun Mon Tue Wed Thu Fri Sat 31 1 2 3 4 …" at bounding box center [568, 248] width 426 height 496
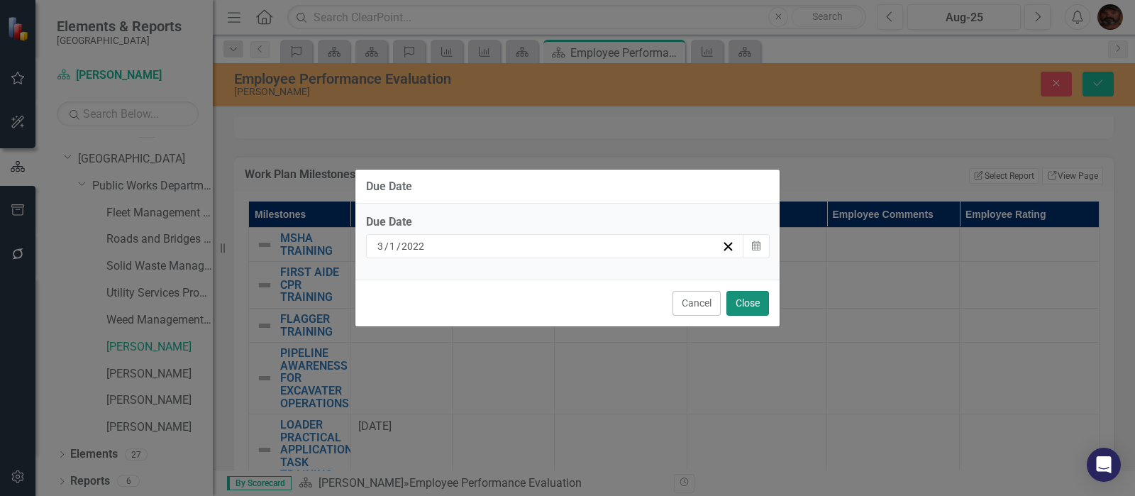
click at [746, 306] on button "Close" at bounding box center [747, 303] width 43 height 25
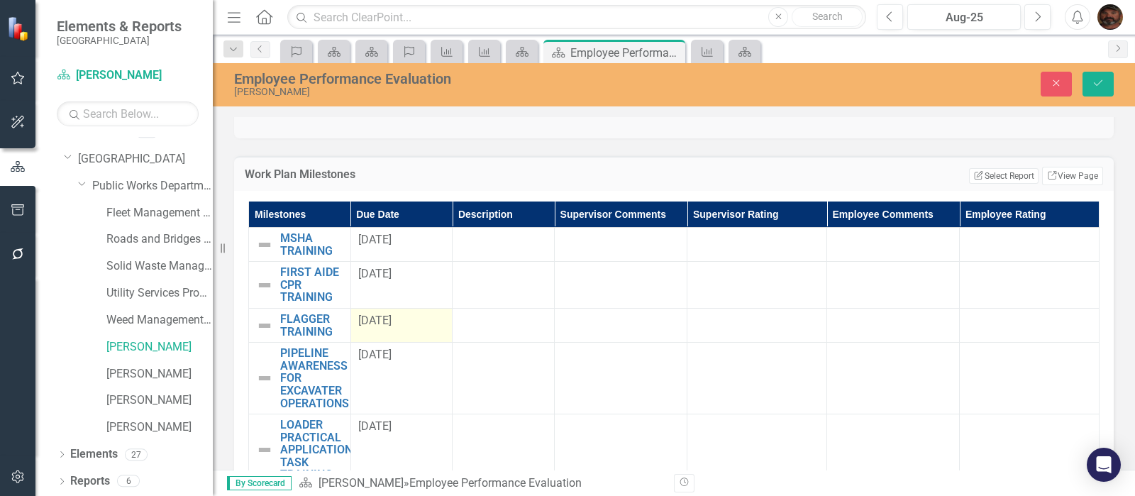
click at [385, 323] on span "[DATE]" at bounding box center [374, 320] width 33 height 13
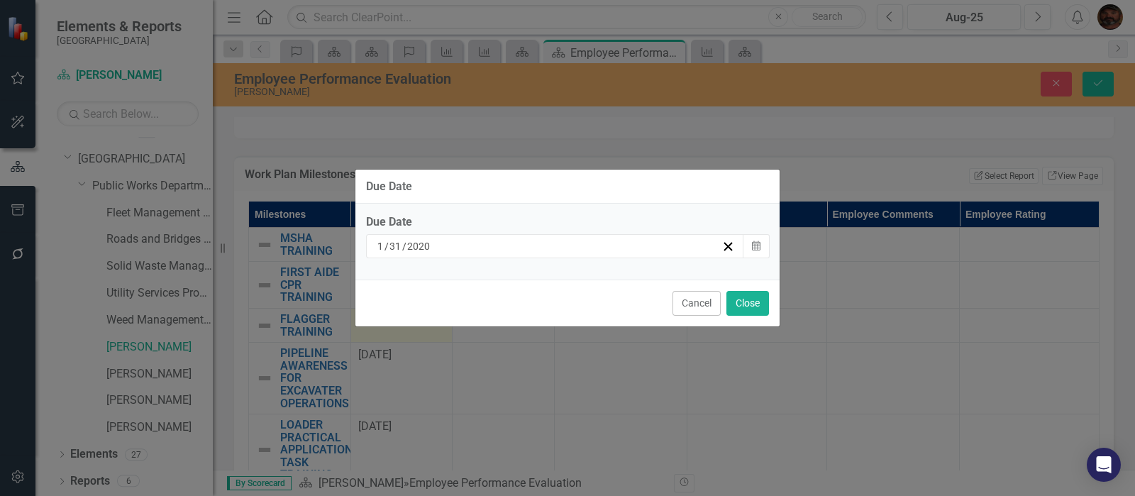
click at [390, 249] on input "31" at bounding box center [395, 246] width 13 height 14
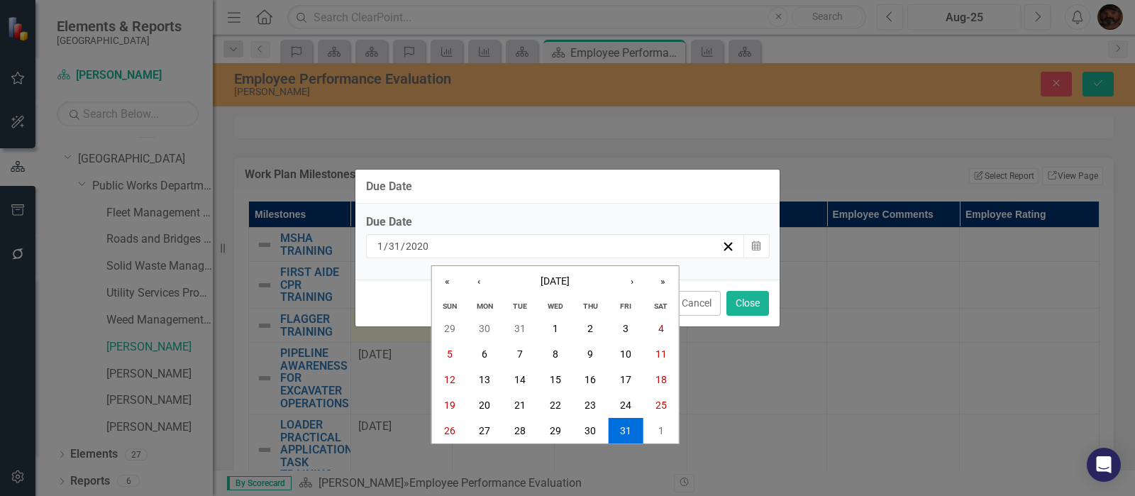
click at [382, 252] on input "1" at bounding box center [380, 246] width 7 height 14
click at [729, 247] on line "button" at bounding box center [728, 247] width 8 height 8
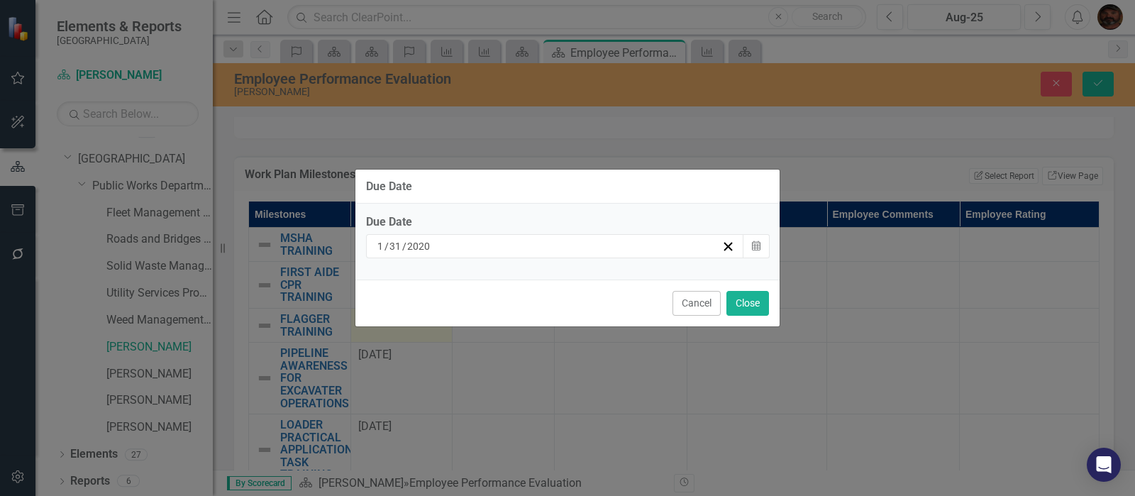
click at [382, 245] on input "1" at bounding box center [381, 246] width 8 height 14
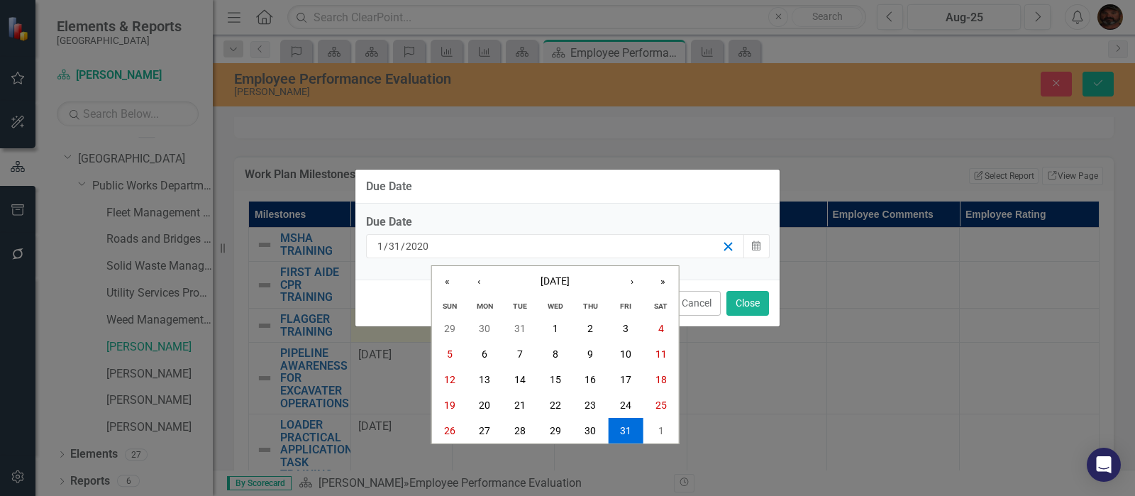
click at [729, 248] on icon "button" at bounding box center [727, 246] width 13 height 13
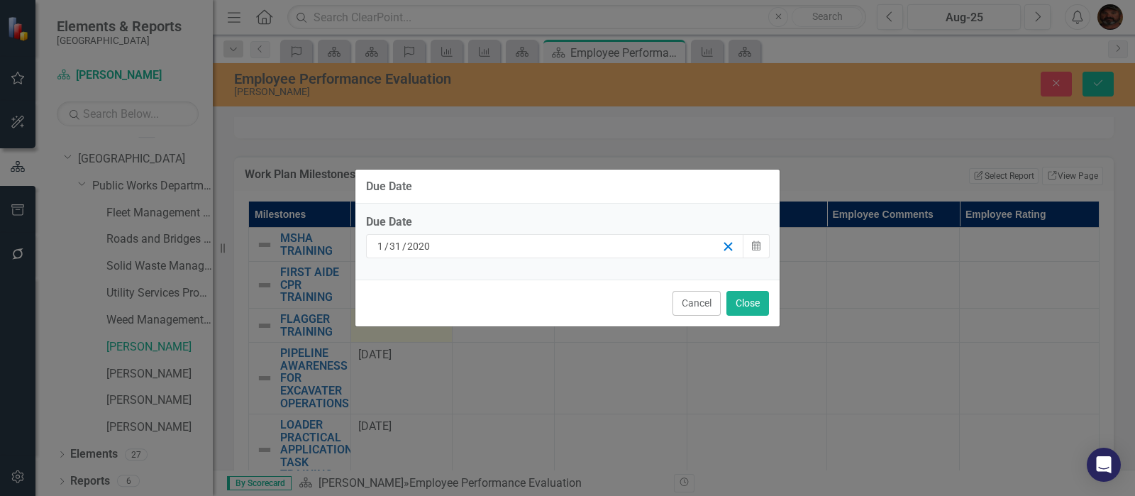
click at [729, 246] on line "button" at bounding box center [728, 247] width 8 height 8
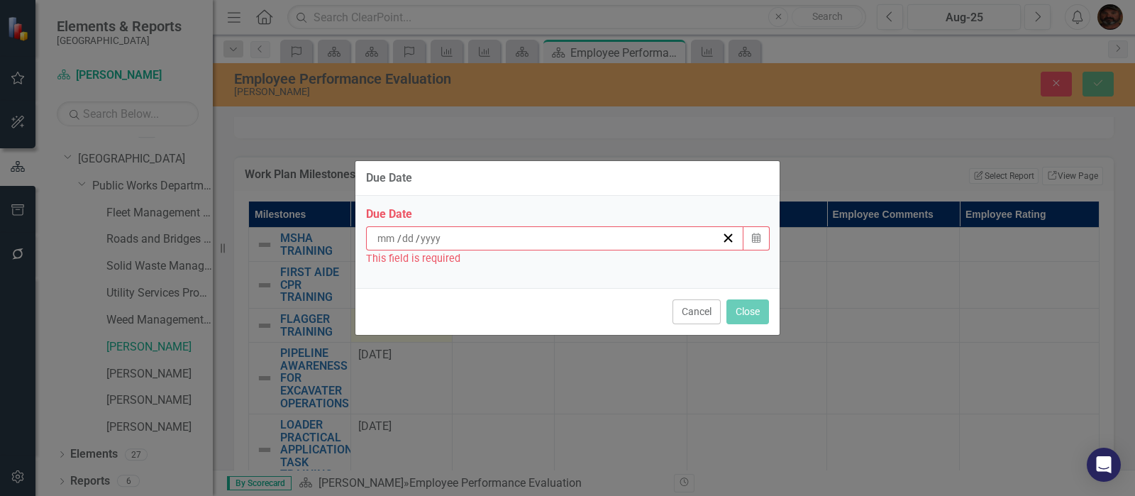
click at [382, 243] on input at bounding box center [387, 238] width 21 height 14
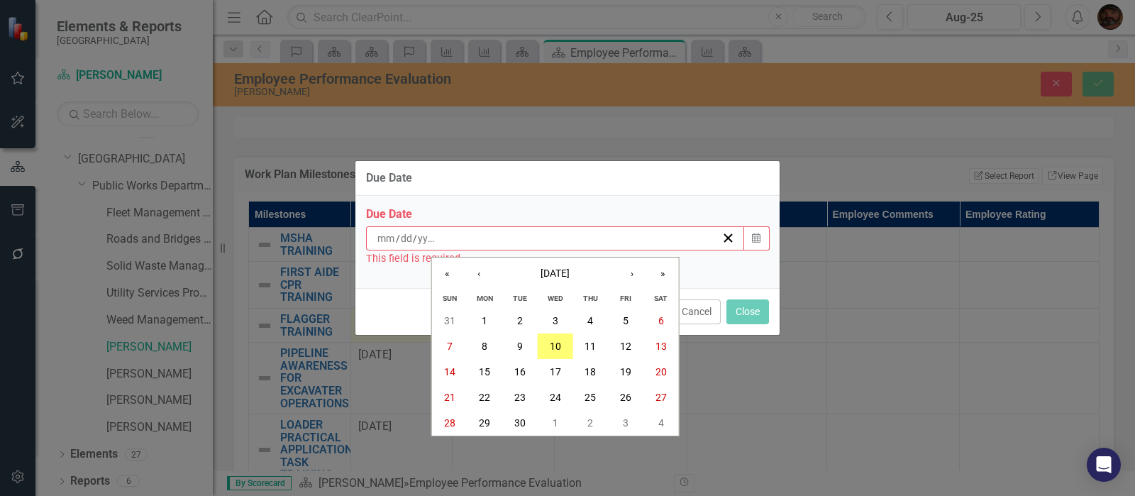
click at [377, 243] on input "number" at bounding box center [386, 238] width 19 height 14
type input "04"
type input "09"
type input "2025"
click at [734, 377] on div "Due Date Due Date [DATE] « ‹ [DATE] › » Sun Mon Tue Wed Thu Fri Sat 31 1 2 3 4 …" at bounding box center [568, 248] width 426 height 496
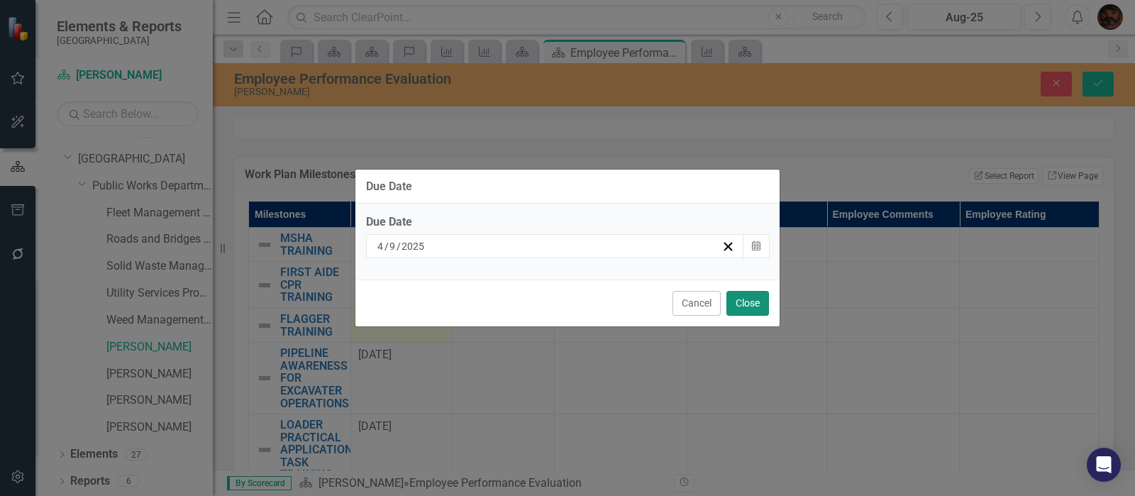
click at [743, 302] on button "Close" at bounding box center [747, 303] width 43 height 25
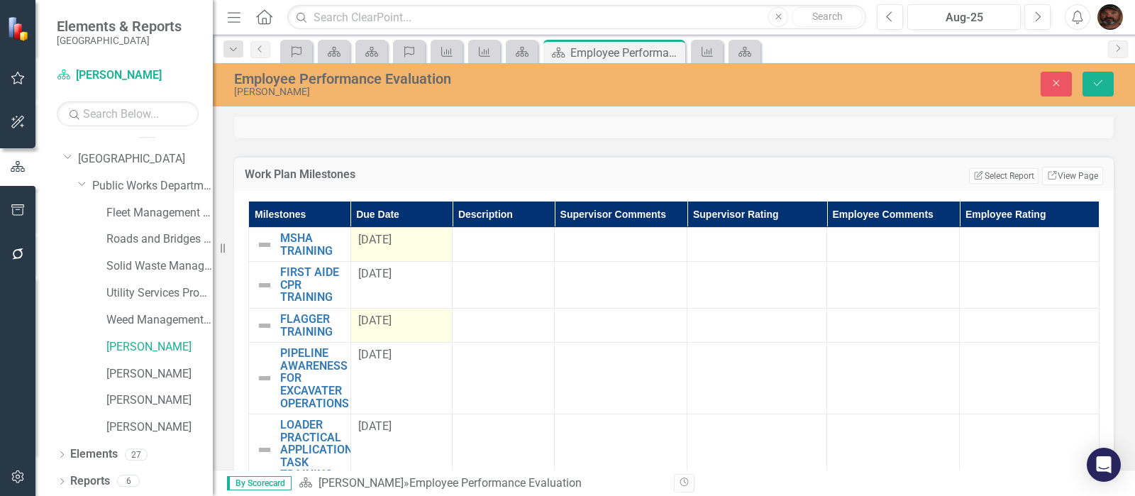
click at [392, 243] on span "[DATE]" at bounding box center [374, 239] width 33 height 13
click at [392, 244] on span "[DATE]" at bounding box center [374, 239] width 33 height 13
click at [366, 237] on span "[DATE]" at bounding box center [374, 239] width 33 height 13
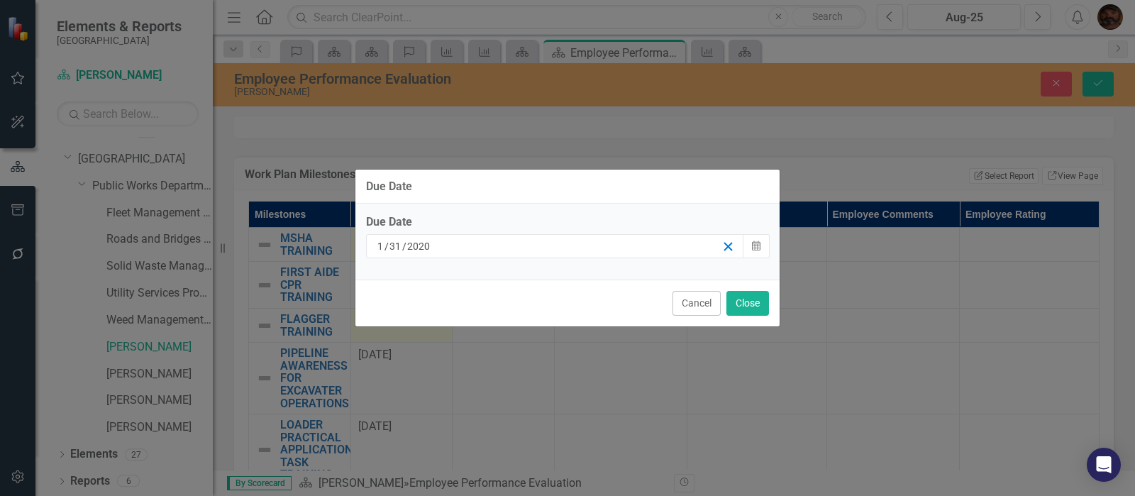
click at [731, 248] on icon "button" at bounding box center [727, 246] width 13 height 13
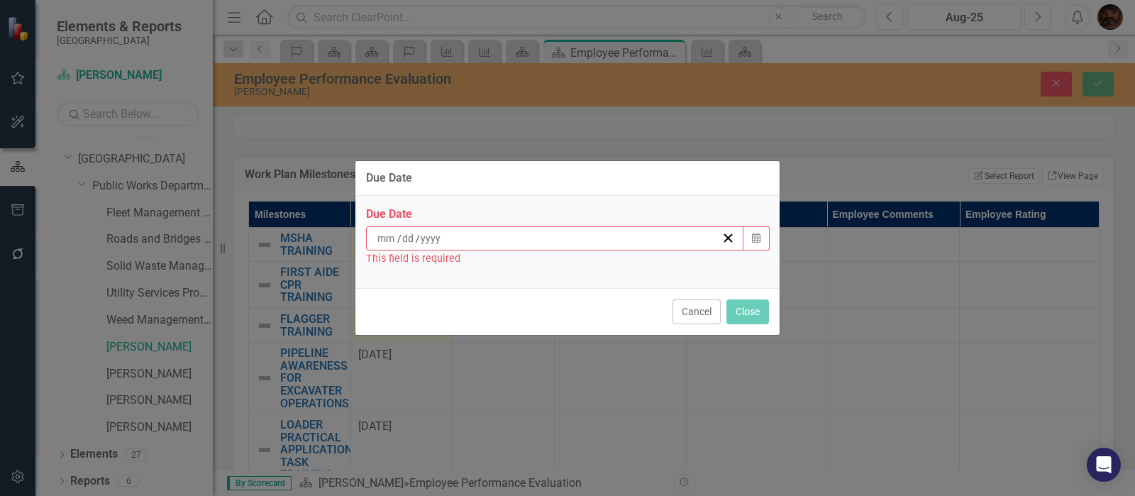
click at [387, 243] on input at bounding box center [387, 238] width 21 height 14
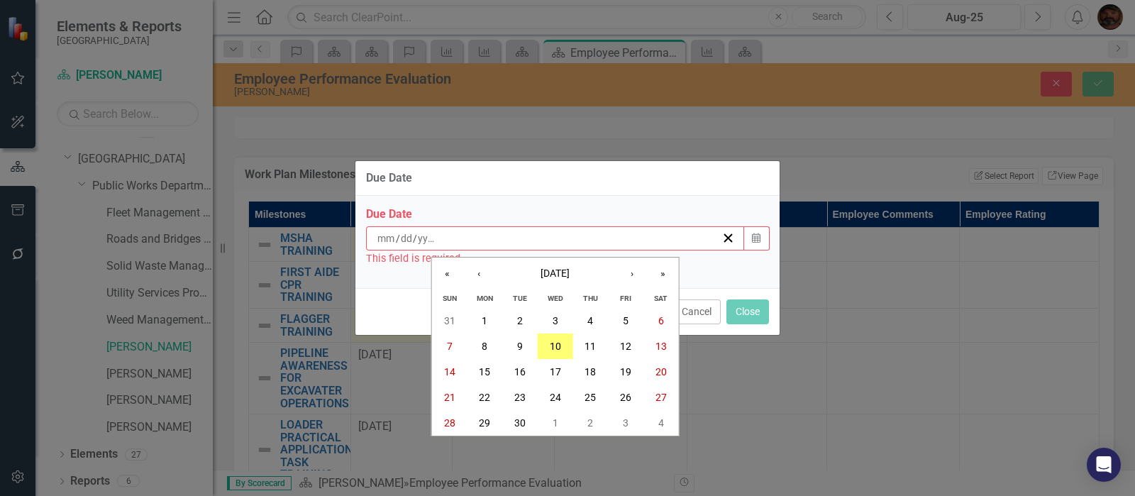
click at [387, 243] on input "number" at bounding box center [386, 238] width 19 height 14
type input "04"
type input "22"
type input "2025"
click at [738, 426] on div "Due Date Due Date [DATE] « ‹ [DATE] › » Sun Mon Tue Wed Thu Fri Sat 31 1 2 3 4 …" at bounding box center [568, 248] width 426 height 496
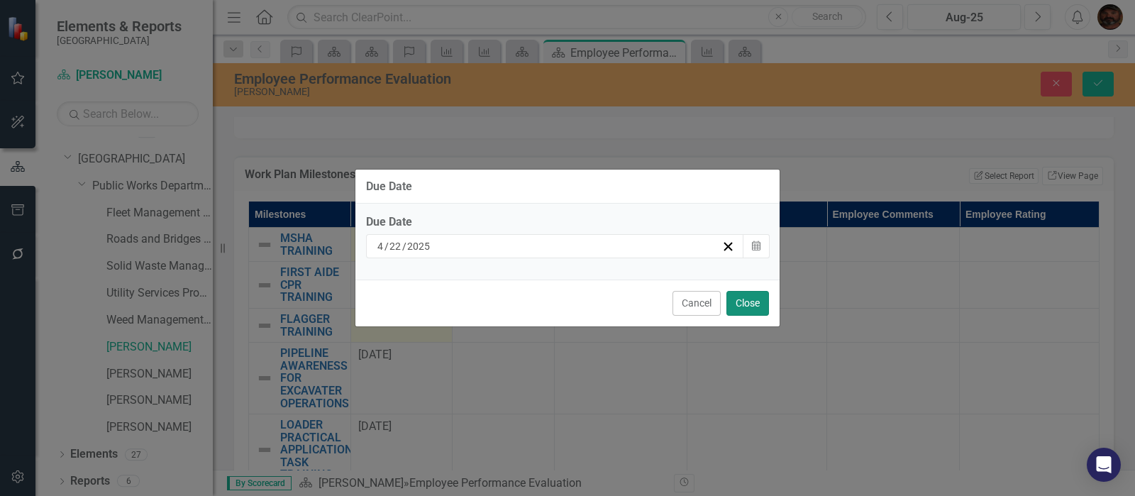
click at [748, 302] on button "Close" at bounding box center [747, 303] width 43 height 25
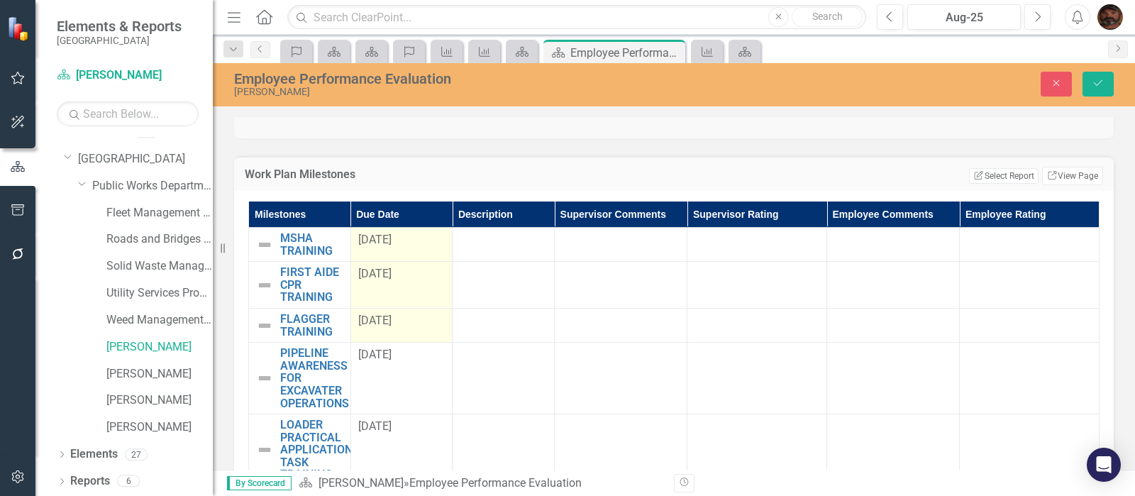
click at [380, 280] on div "[DATE]" at bounding box center [401, 274] width 87 height 16
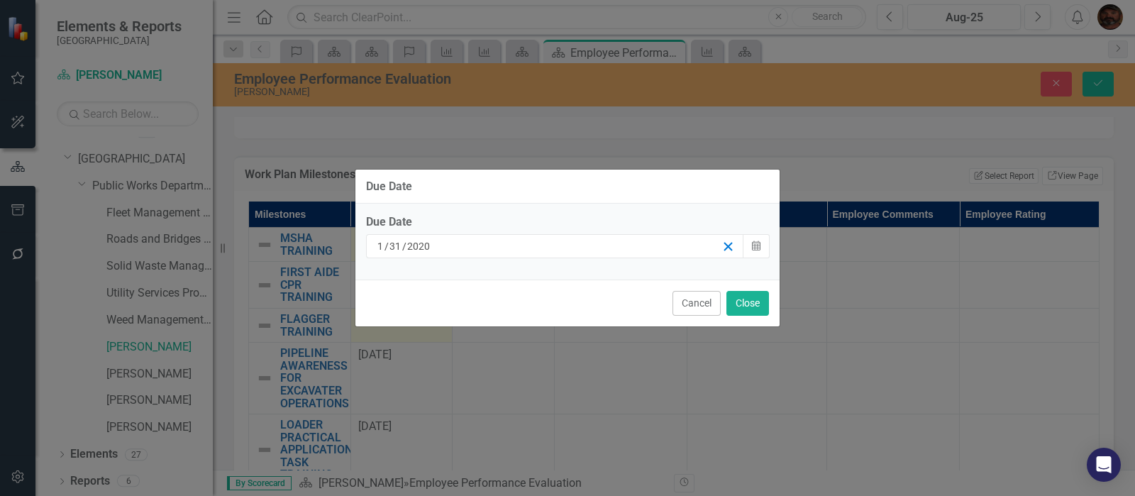
click at [726, 249] on line "button" at bounding box center [728, 247] width 8 height 8
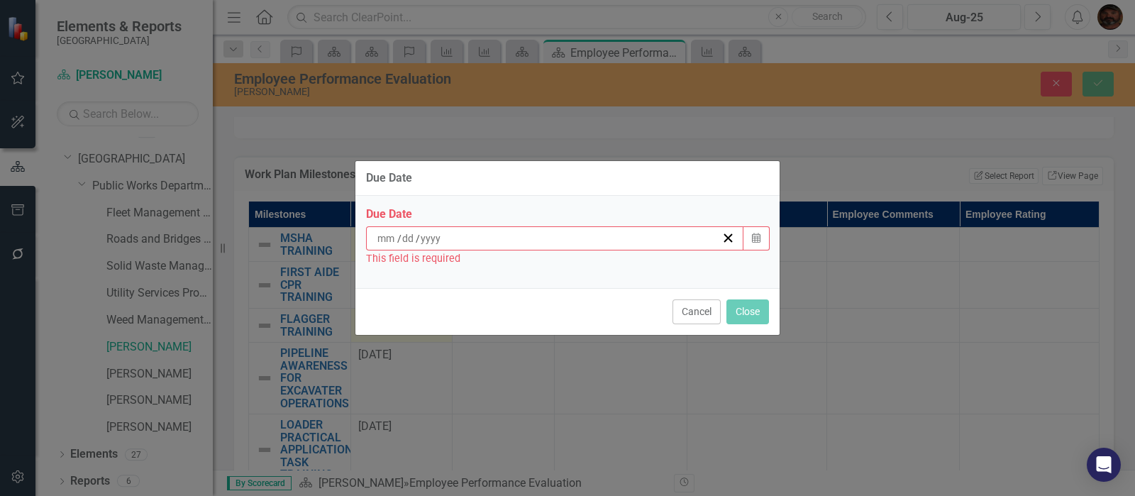
click at [382, 243] on input at bounding box center [387, 238] width 21 height 14
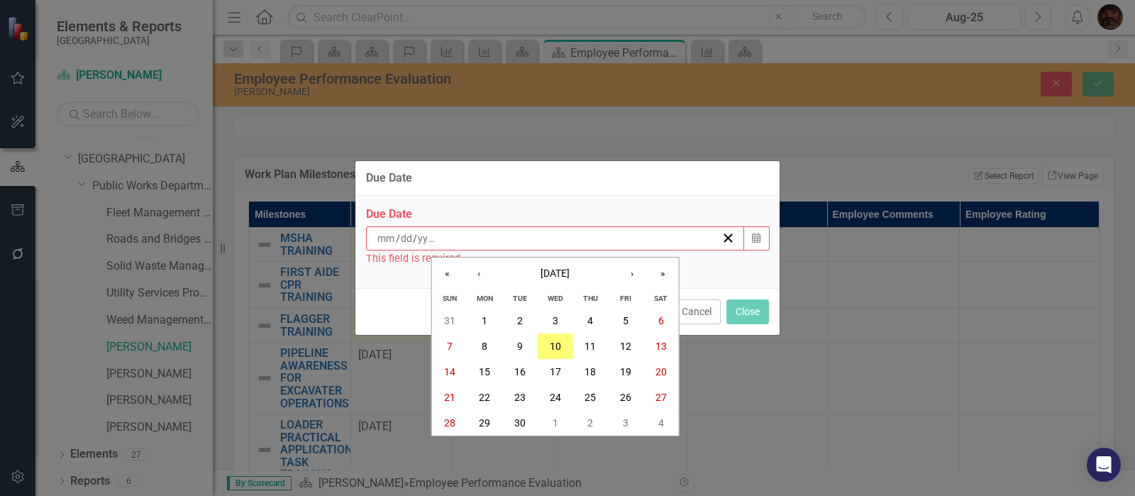
click at [382, 243] on input "number" at bounding box center [386, 238] width 19 height 14
type input "05"
type input "20"
type input "2025"
click at [812, 420] on div "Due Date Due Date [DATE] « ‹ [DATE] › » Sun Mon Tue Wed Thu Fri Sat 31 1 2 3 4 …" at bounding box center [567, 248] width 1135 height 496
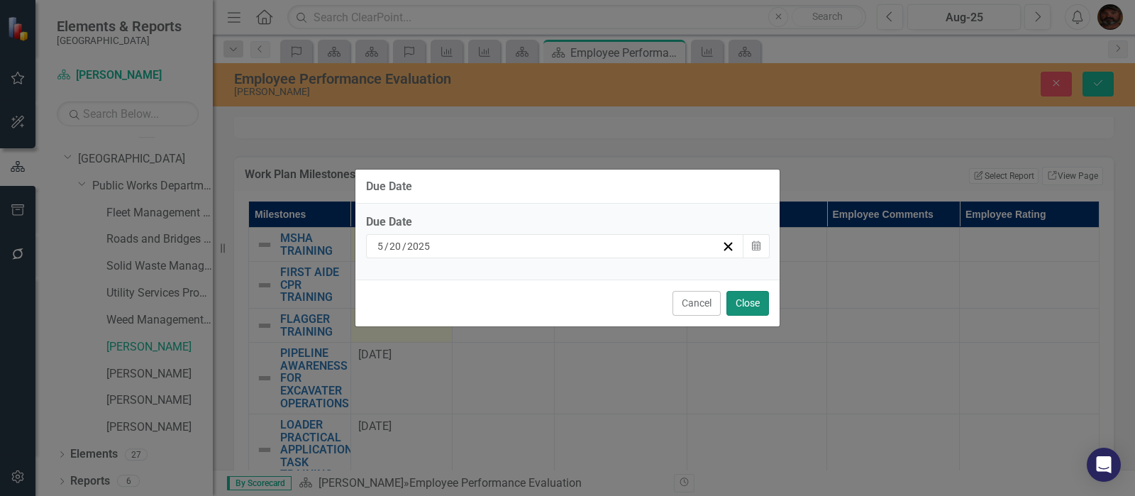
click at [748, 304] on button "Close" at bounding box center [747, 303] width 43 height 25
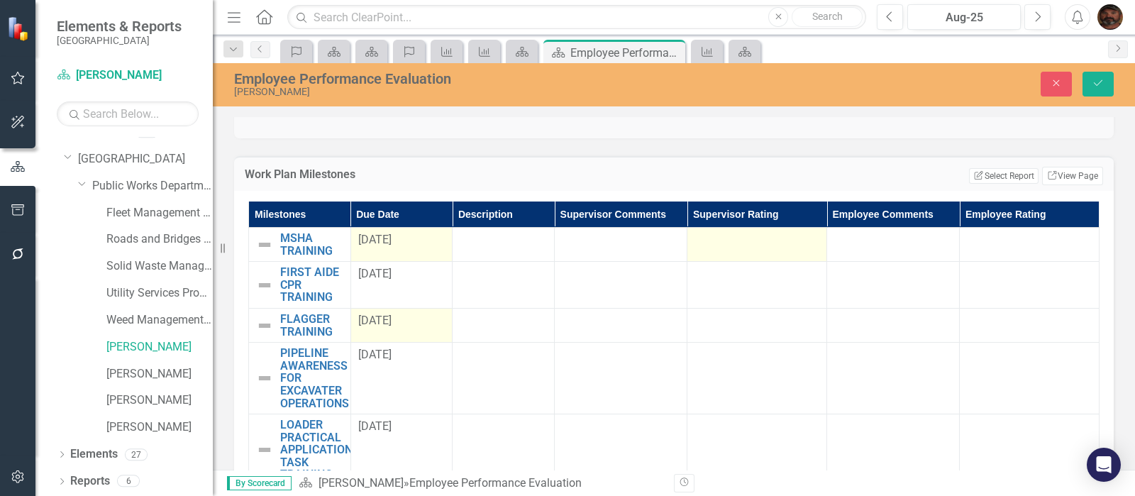
click at [751, 246] on div at bounding box center [757, 240] width 125 height 17
click at [756, 244] on div "Not Defined" at bounding box center [748, 245] width 89 height 16
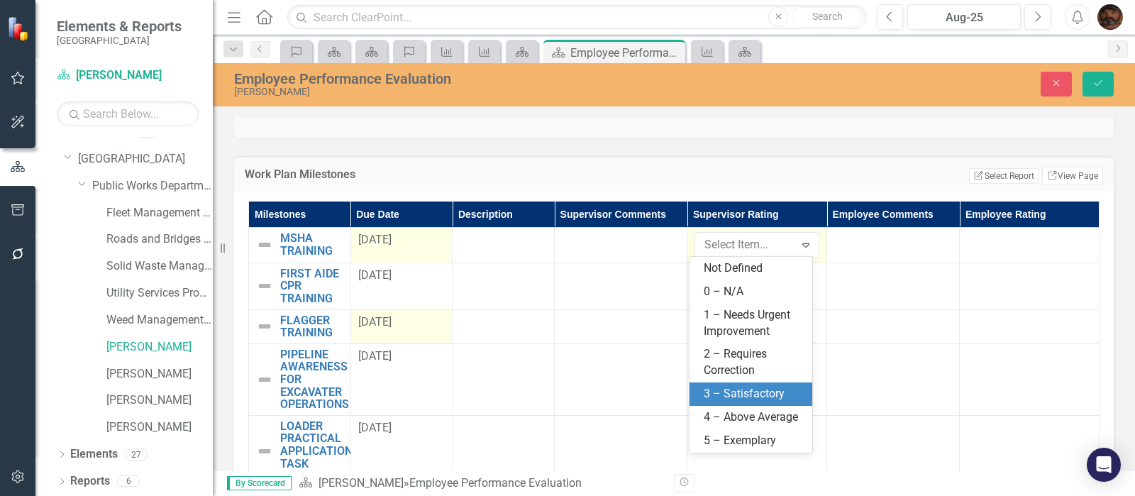
click at [734, 384] on div "3 – Satisfactory" at bounding box center [751, 393] width 123 height 23
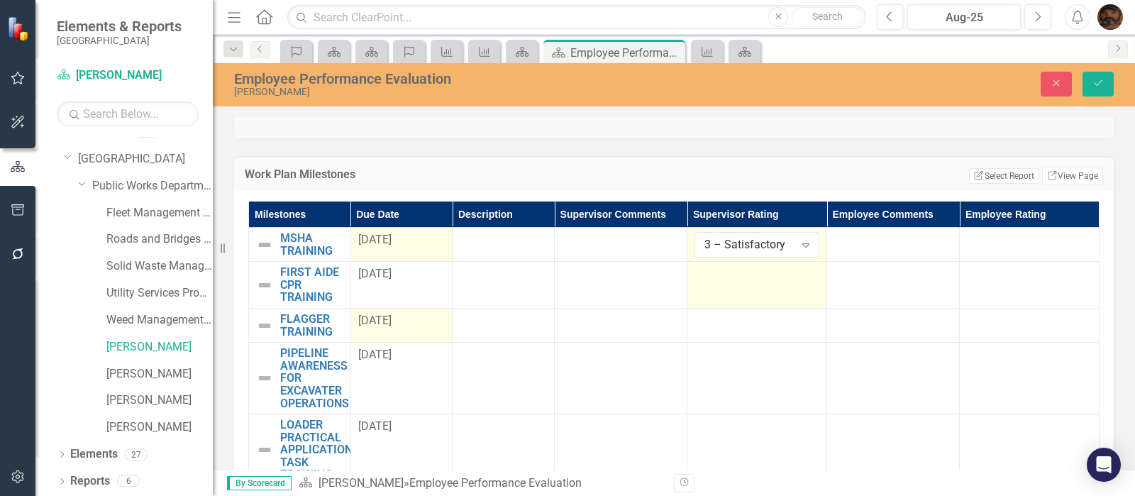
click at [748, 284] on td at bounding box center [757, 285] width 140 height 47
click at [751, 272] on div "Not Defined" at bounding box center [748, 279] width 89 height 16
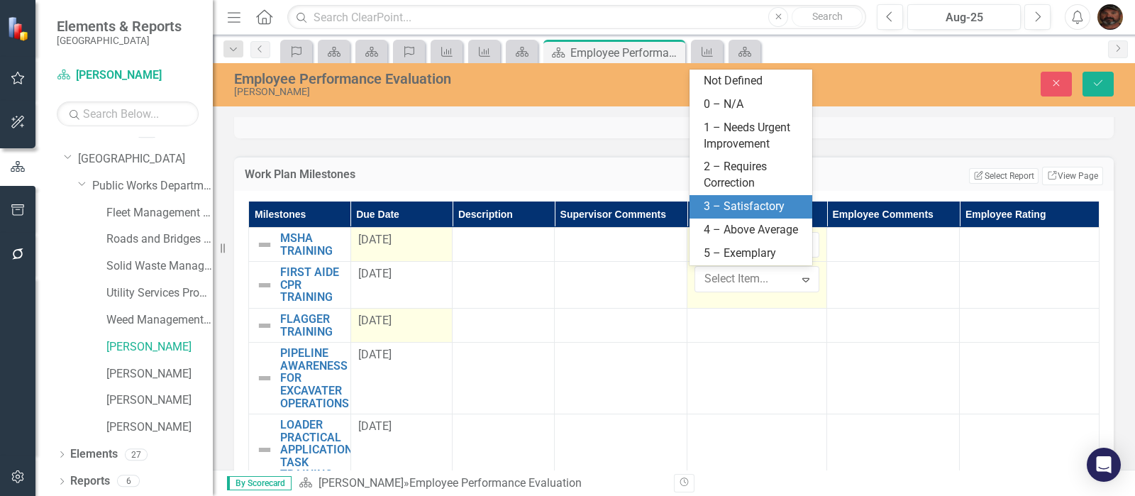
click at [739, 206] on div "3 – Satisfactory" at bounding box center [754, 207] width 100 height 16
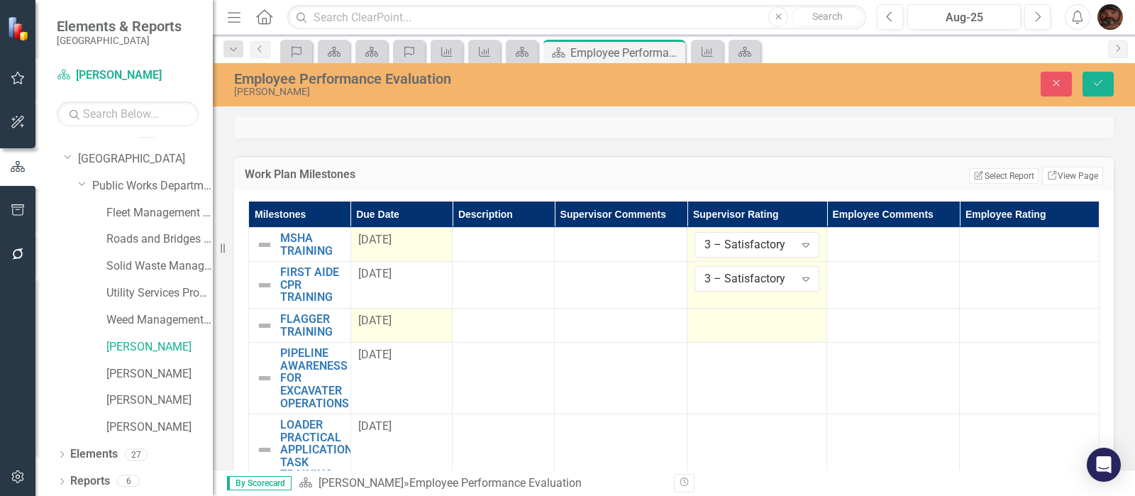
click at [721, 324] on div at bounding box center [757, 321] width 125 height 17
click at [721, 323] on div at bounding box center [757, 321] width 125 height 17
click at [793, 321] on div "Expand" at bounding box center [806, 325] width 26 height 23
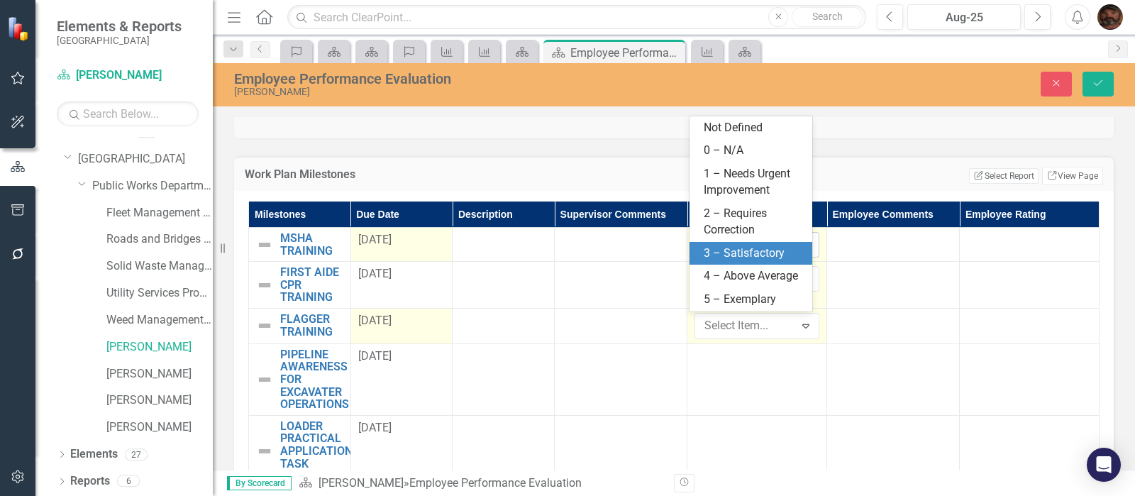
click at [739, 253] on div "3 – Satisfactory" at bounding box center [754, 253] width 100 height 16
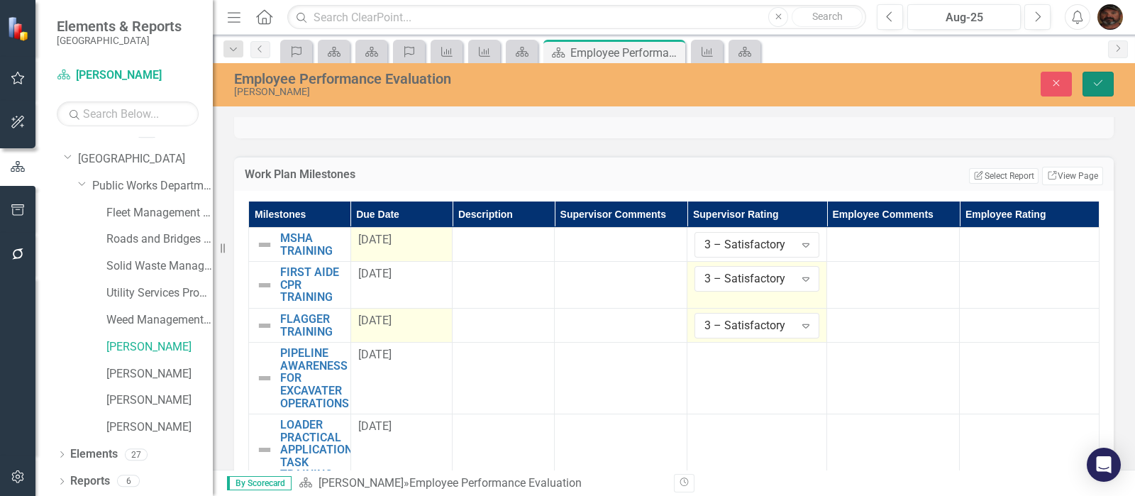
click at [1095, 87] on icon "Save" at bounding box center [1098, 83] width 13 height 10
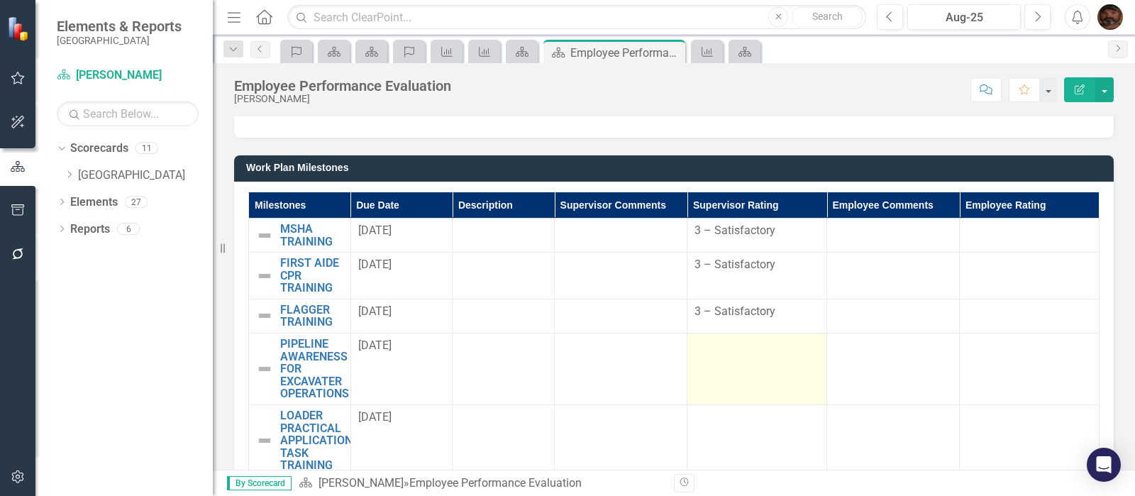
click at [745, 367] on td at bounding box center [757, 369] width 140 height 72
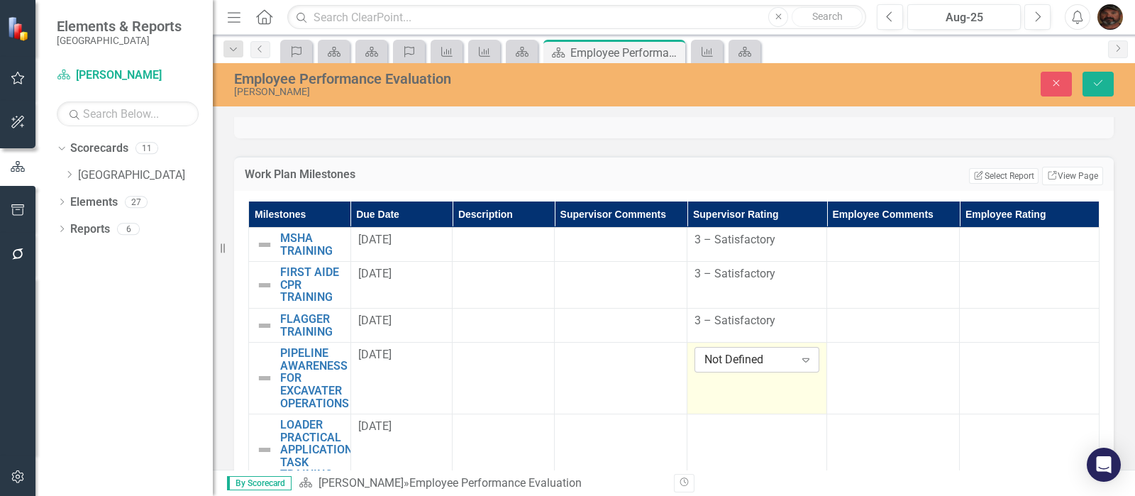
click at [746, 360] on div "Not Defined" at bounding box center [748, 360] width 89 height 16
click at [1105, 87] on button "Save" at bounding box center [1098, 84] width 31 height 25
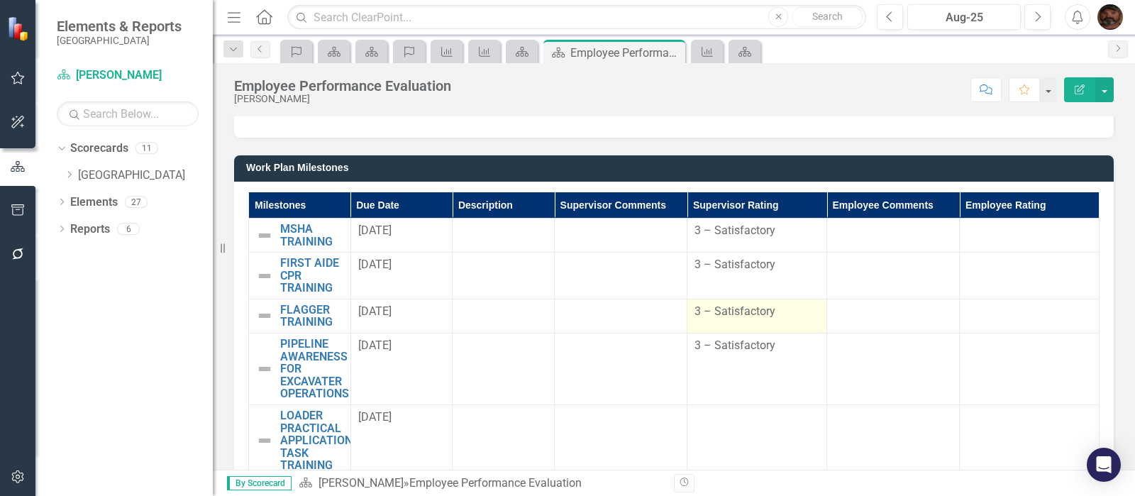
scroll to position [975, 0]
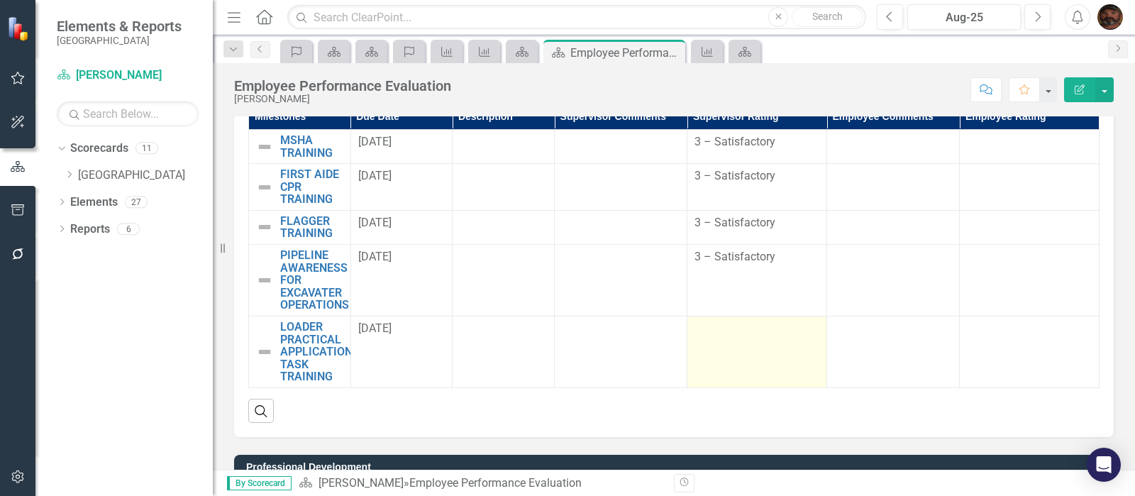
click at [734, 347] on td at bounding box center [757, 352] width 140 height 72
click at [734, 344] on td at bounding box center [757, 352] width 140 height 72
click at [735, 343] on td at bounding box center [757, 352] width 140 height 72
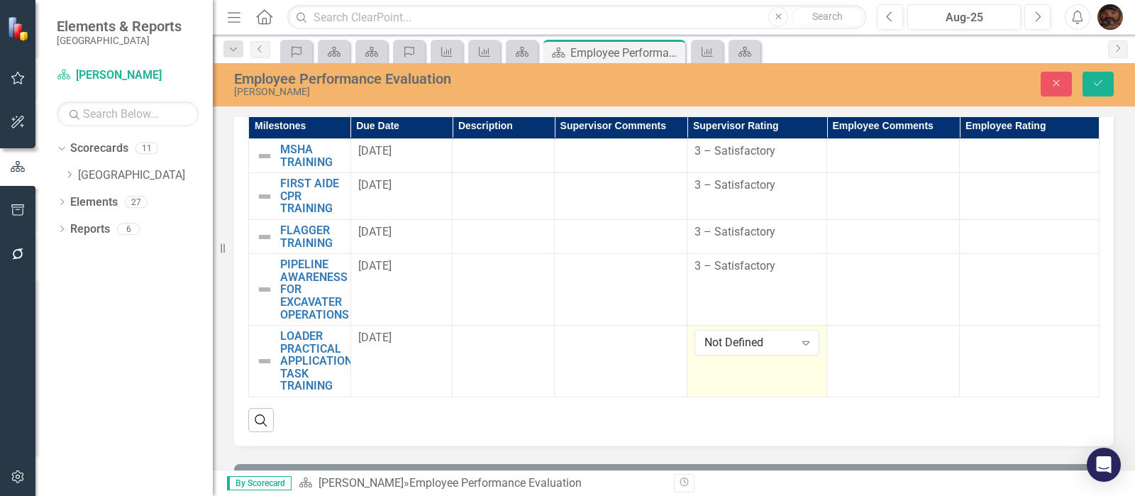
scroll to position [983, 0]
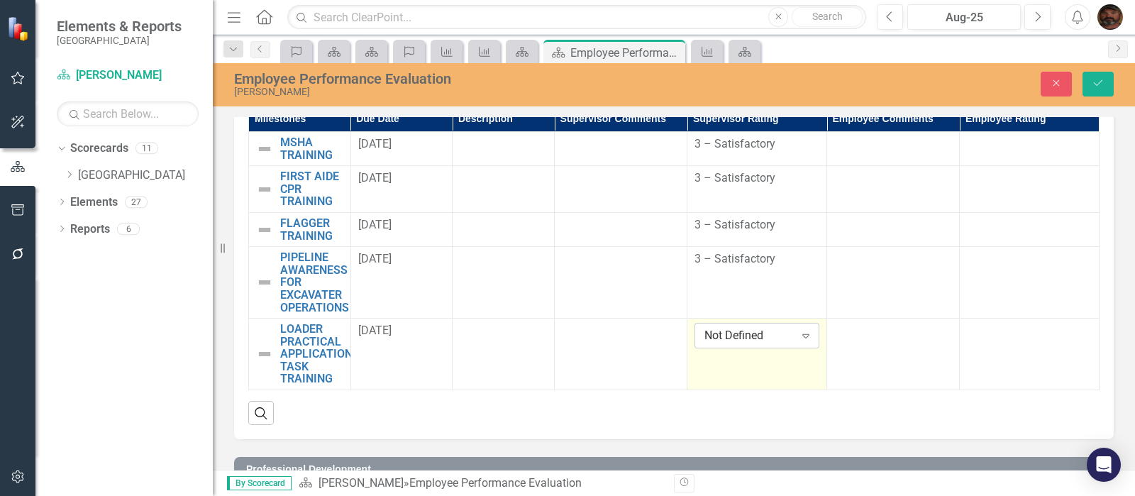
click at [799, 335] on icon "Expand" at bounding box center [806, 335] width 14 height 11
click at [1102, 82] on icon "Save" at bounding box center [1098, 83] width 13 height 10
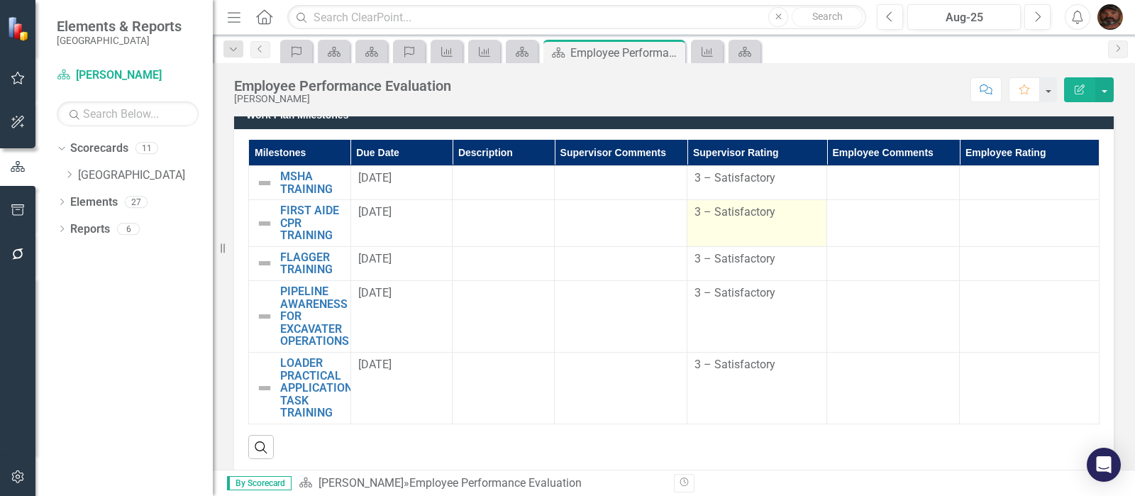
scroll to position [897, 0]
